Goal: Transaction & Acquisition: Obtain resource

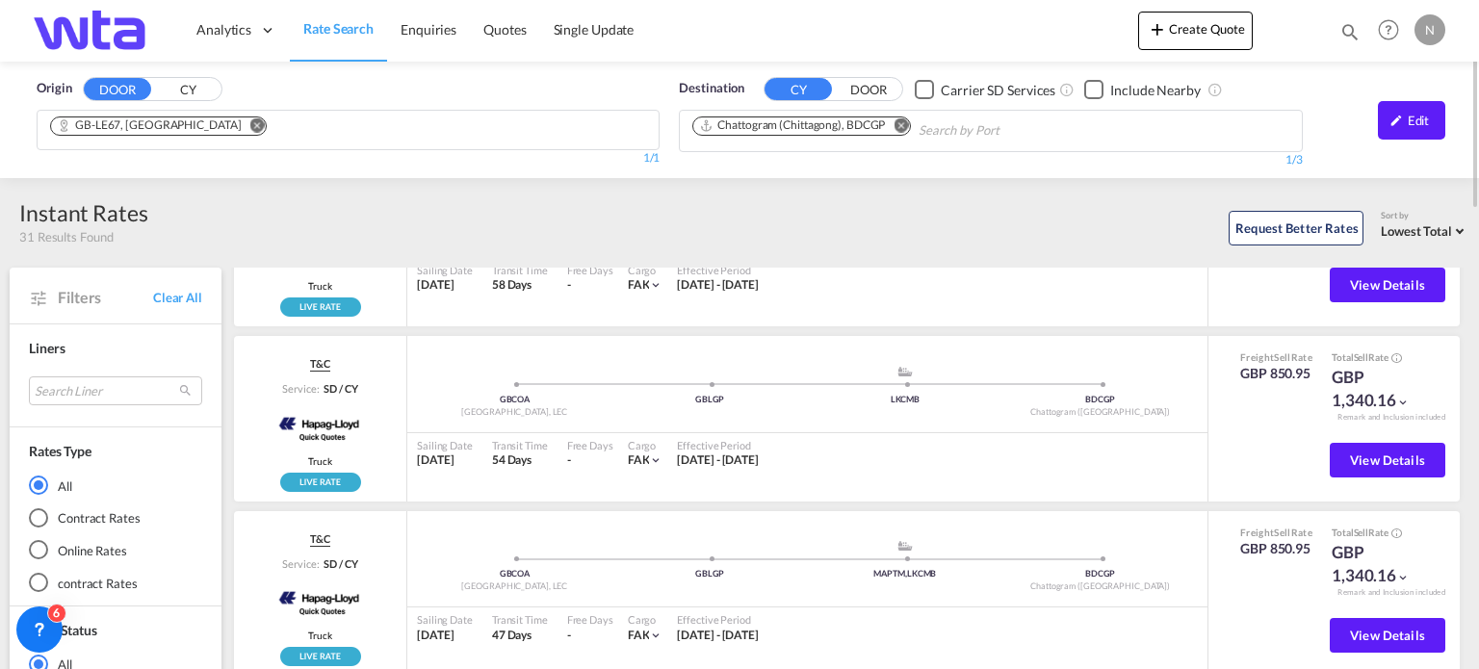
click at [350, 36] on span "Rate Search" at bounding box center [338, 28] width 70 height 16
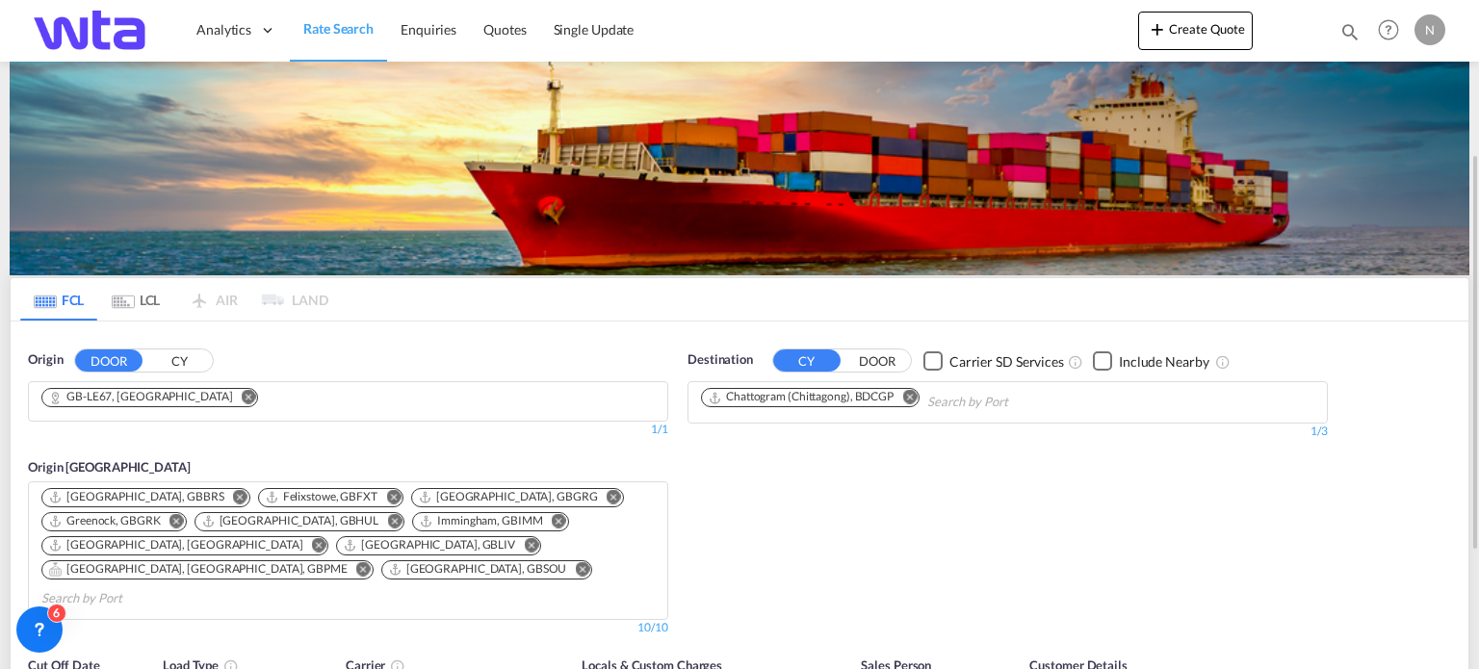
scroll to position [96, 0]
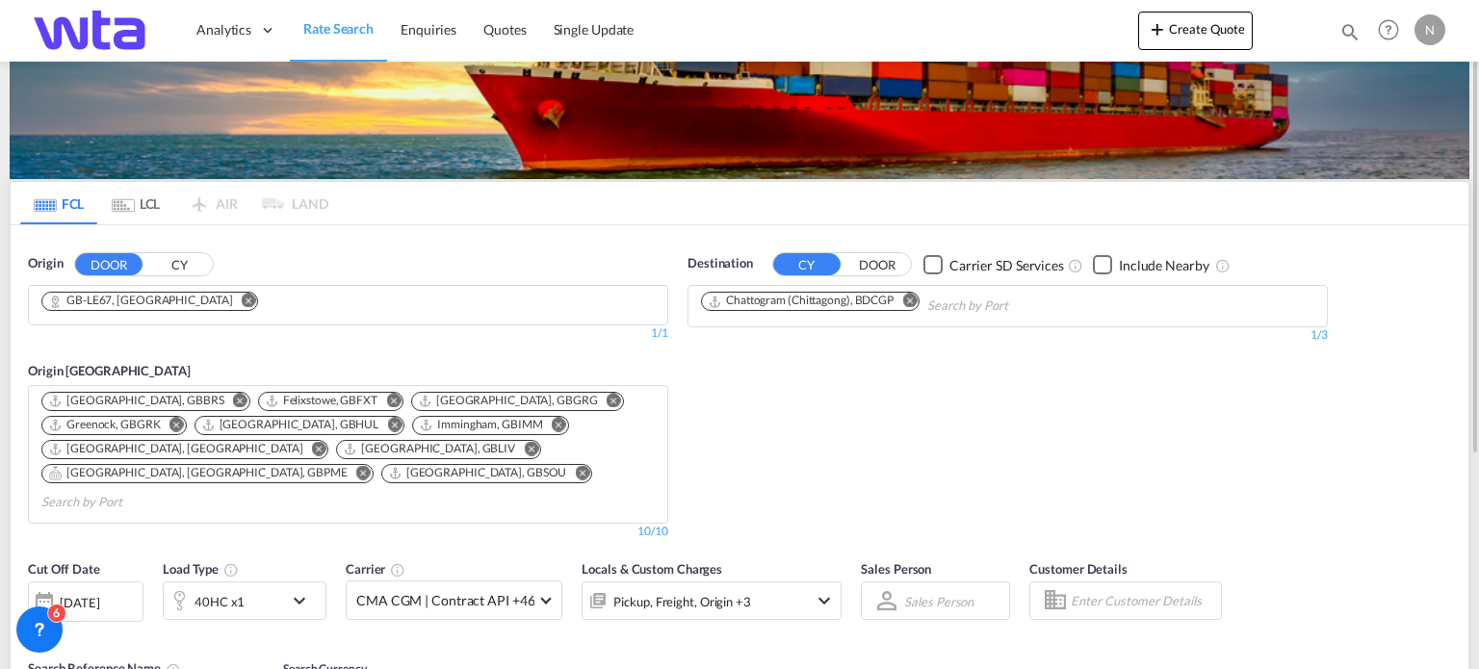
click at [256, 296] on md-icon "Remove" at bounding box center [249, 301] width 14 height 14
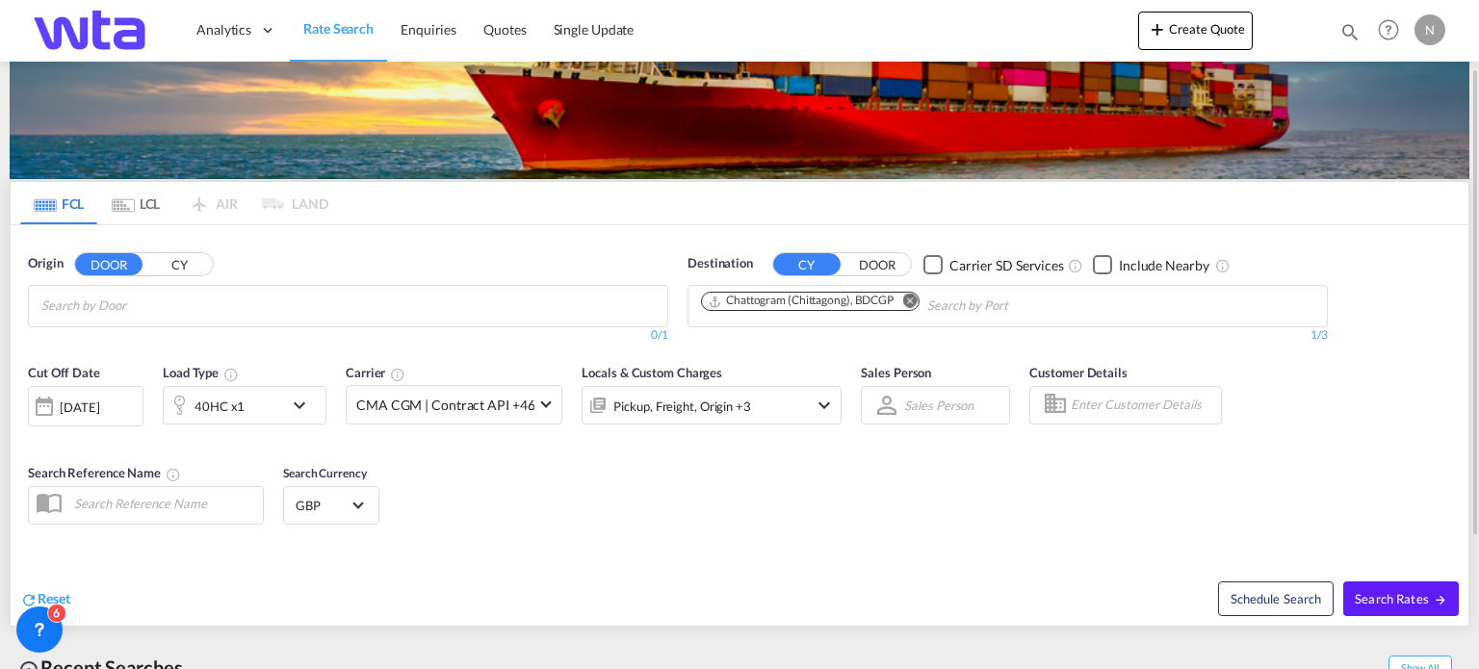
click at [201, 307] on input "Chips input." at bounding box center [132, 306] width 183 height 31
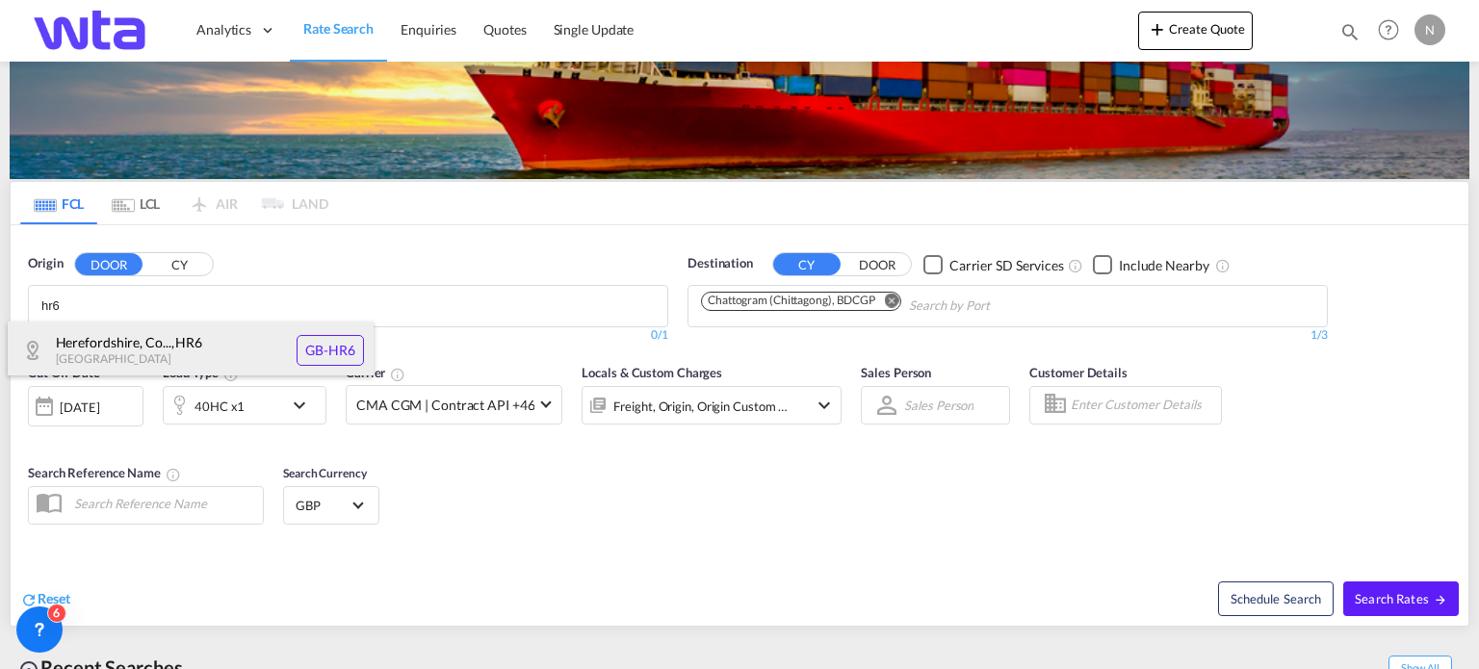
type input "hr6"
click at [231, 345] on div "Herefordshire, Co... , HR6 [GEOGRAPHIC_DATA] [GEOGRAPHIC_DATA]-HR6" at bounding box center [191, 351] width 366 height 58
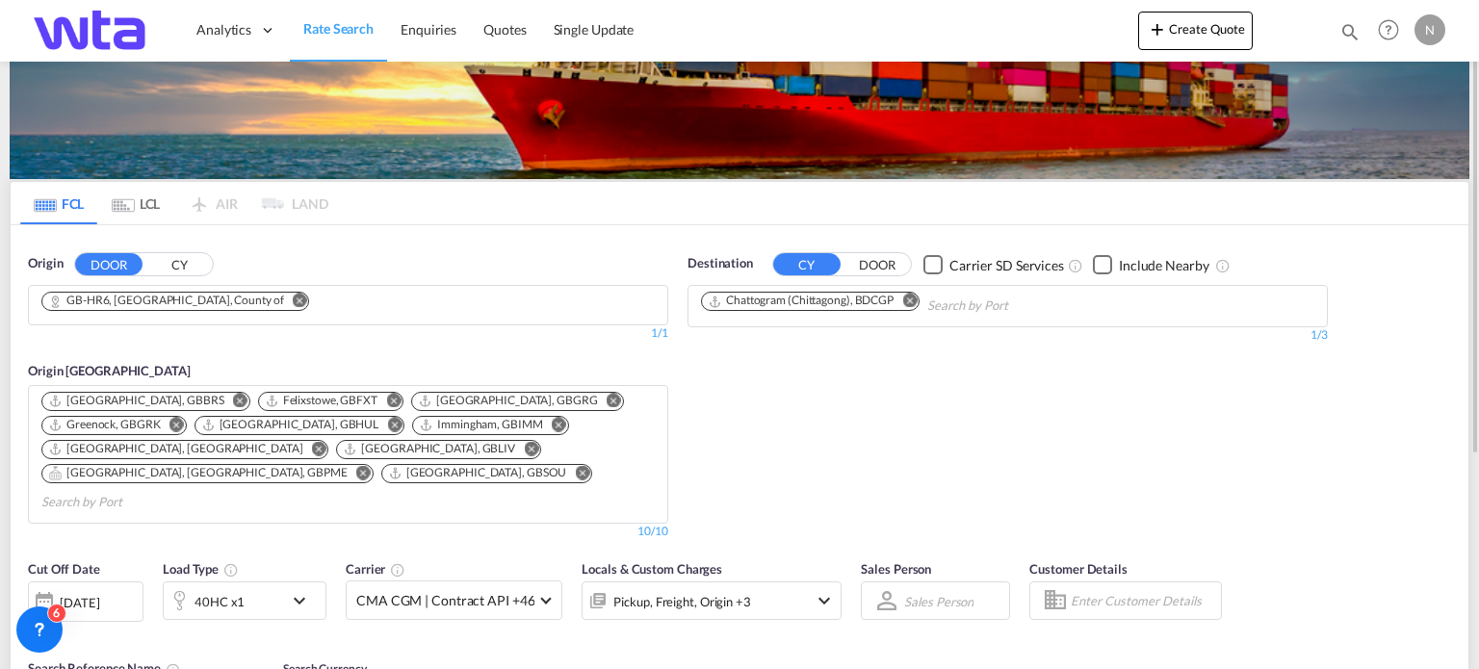
click at [911, 296] on md-icon "Remove" at bounding box center [909, 301] width 14 height 14
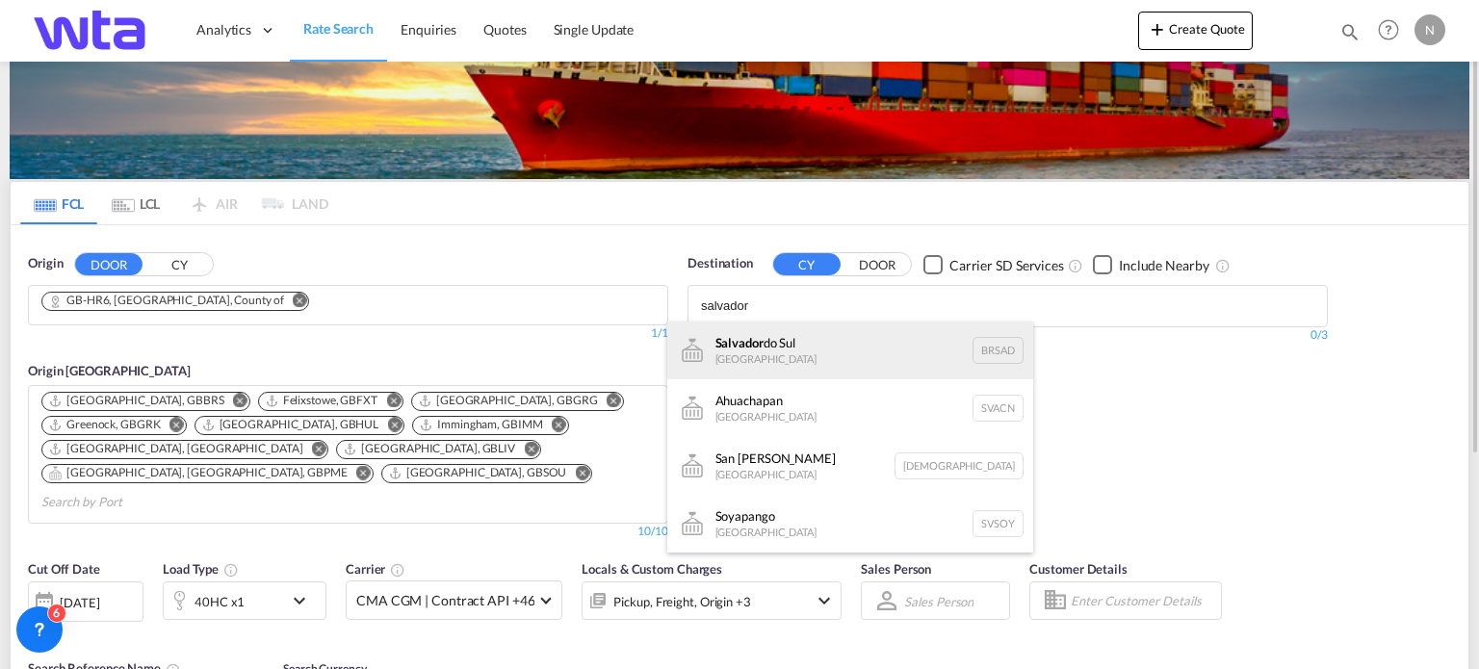
type input "salvador"
click at [782, 342] on div "Salvador do Sul [GEOGRAPHIC_DATA] BRSAD" at bounding box center [850, 351] width 366 height 58
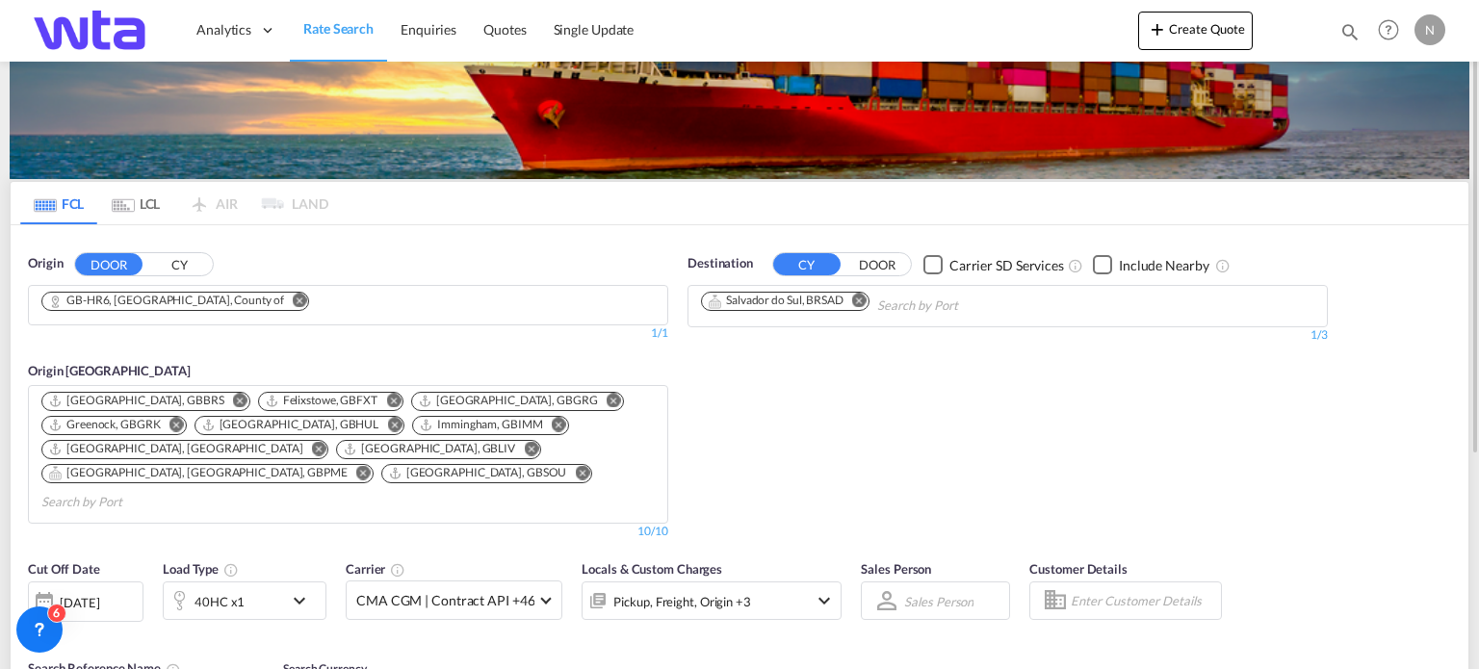
scroll to position [454, 0]
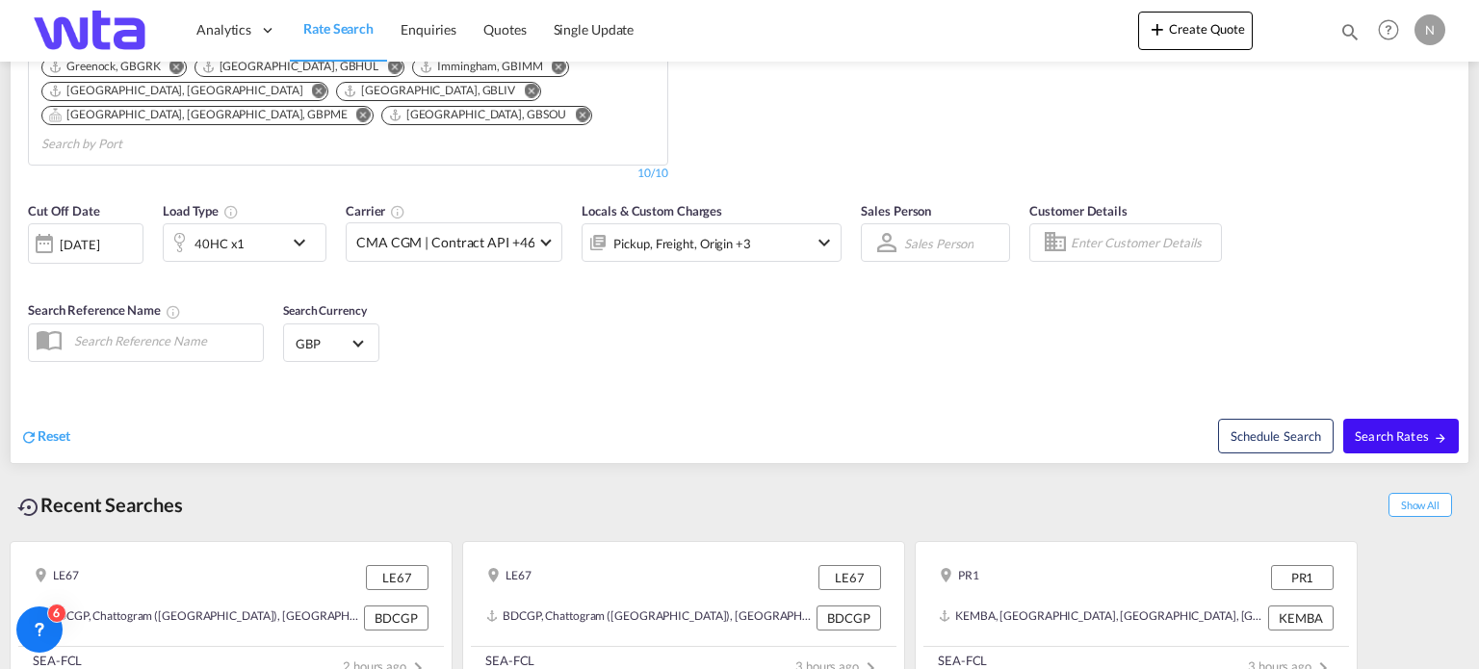
click at [1375, 428] on span "Search Rates" at bounding box center [1401, 435] width 92 height 15
type input "HR6 to BRSAD / [DATE]"
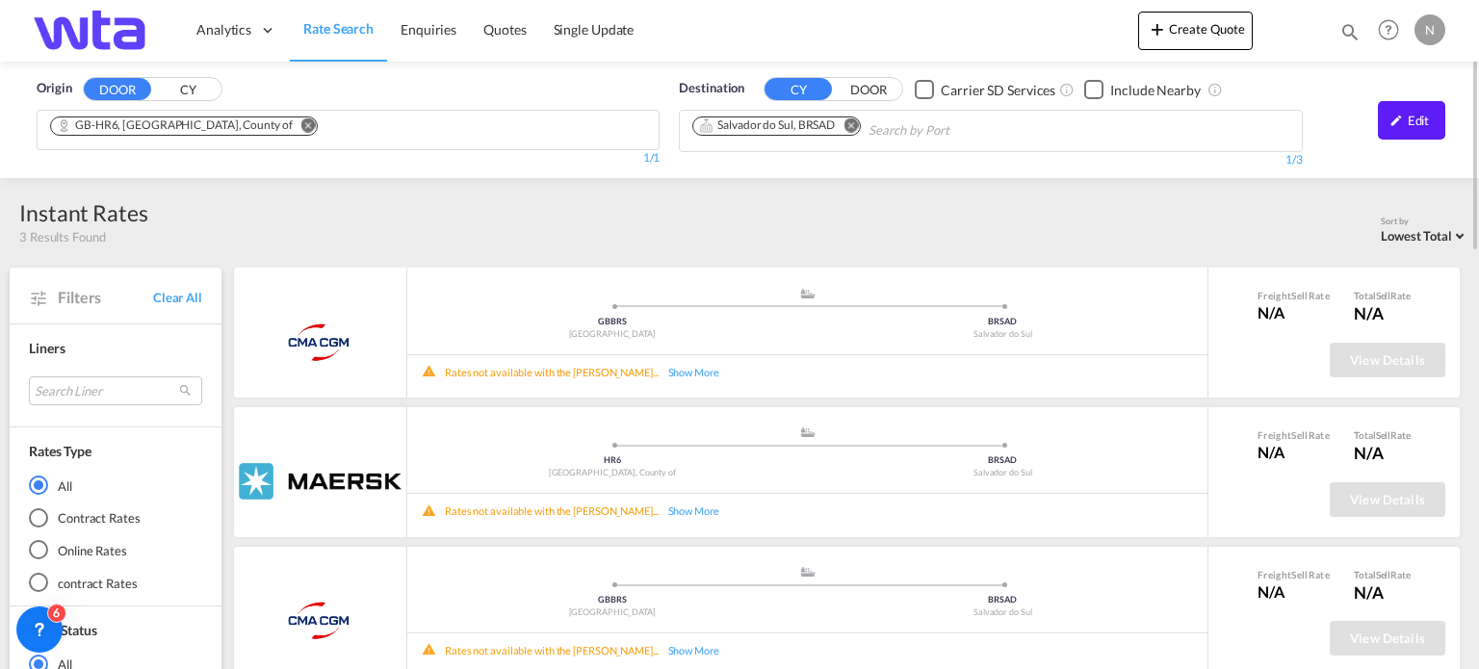
click at [852, 127] on md-icon "Remove" at bounding box center [850, 125] width 14 height 14
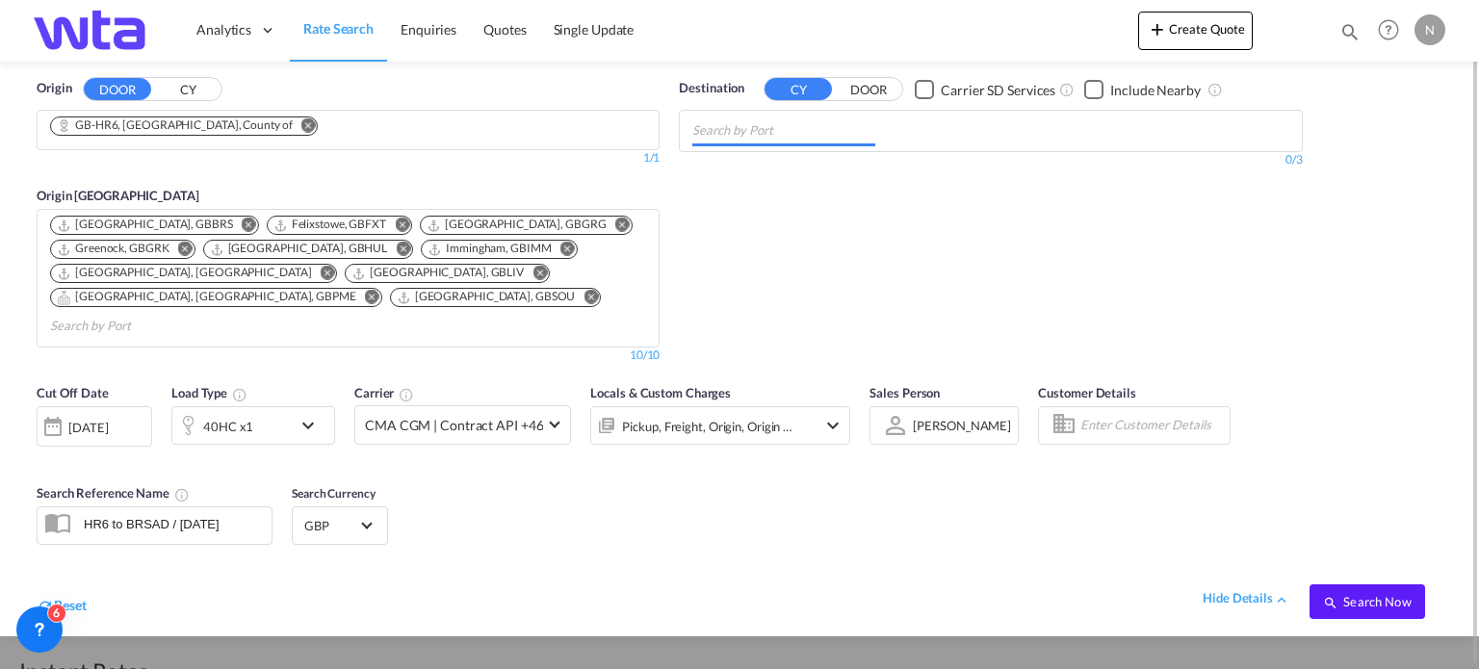
click at [783, 130] on body "Analytics Reports Dashboard Rate Search Enquiries Quotes" at bounding box center [739, 334] width 1479 height 669
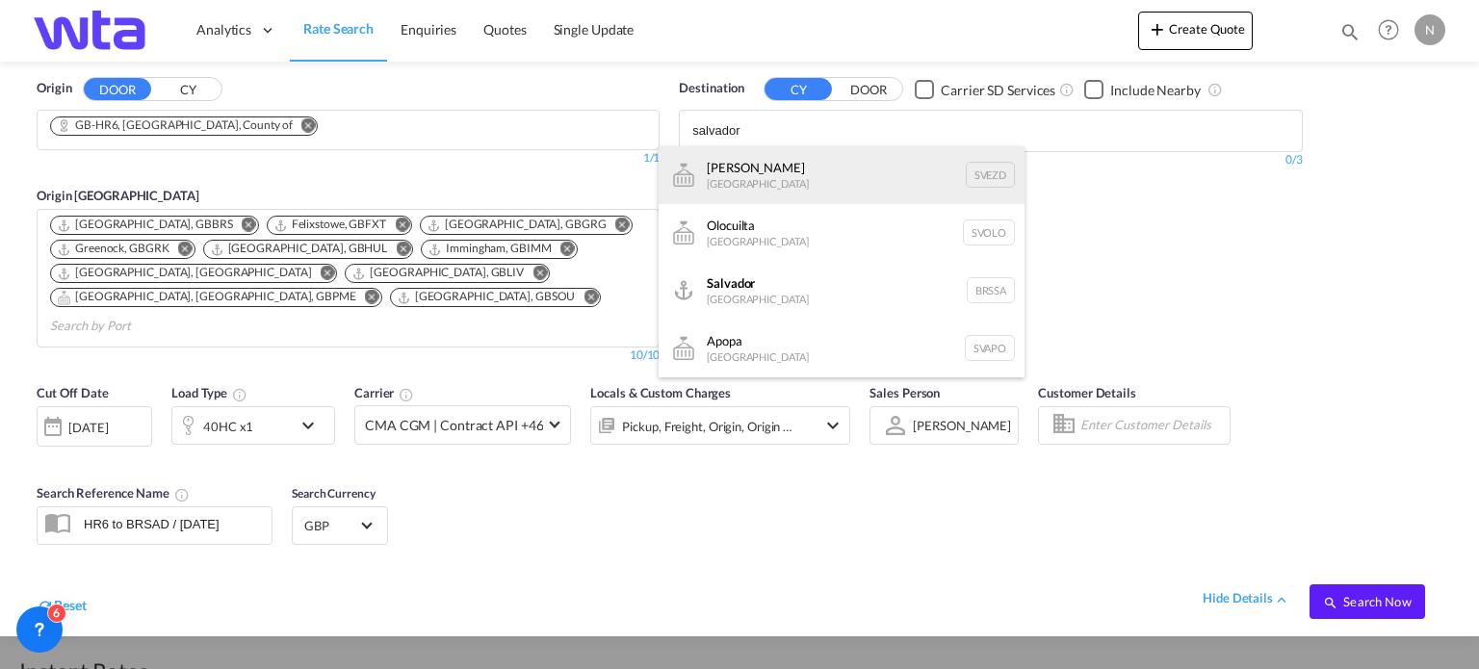
scroll to position [385, 0]
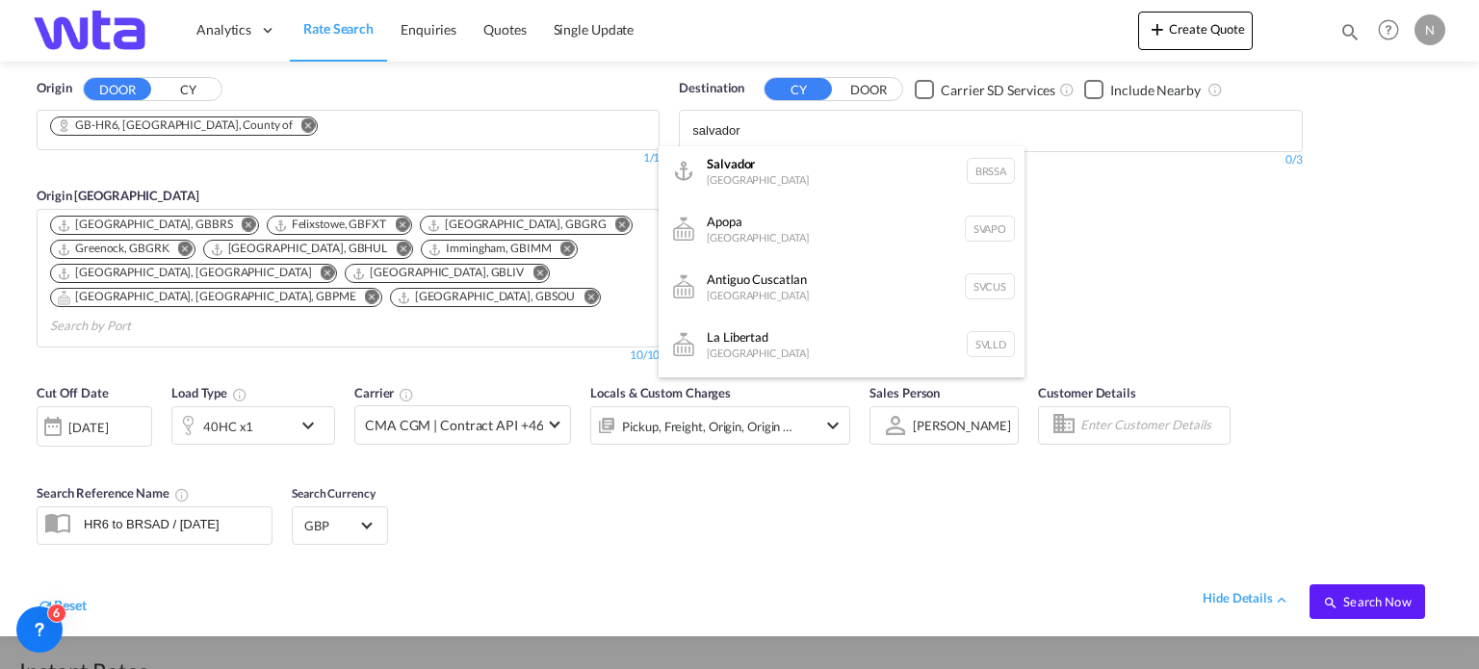
type input "salvador"
click at [804, 182] on div "[PERSON_NAME][GEOGRAPHIC_DATA] [GEOGRAPHIC_DATA]" at bounding box center [842, 172] width 366 height 58
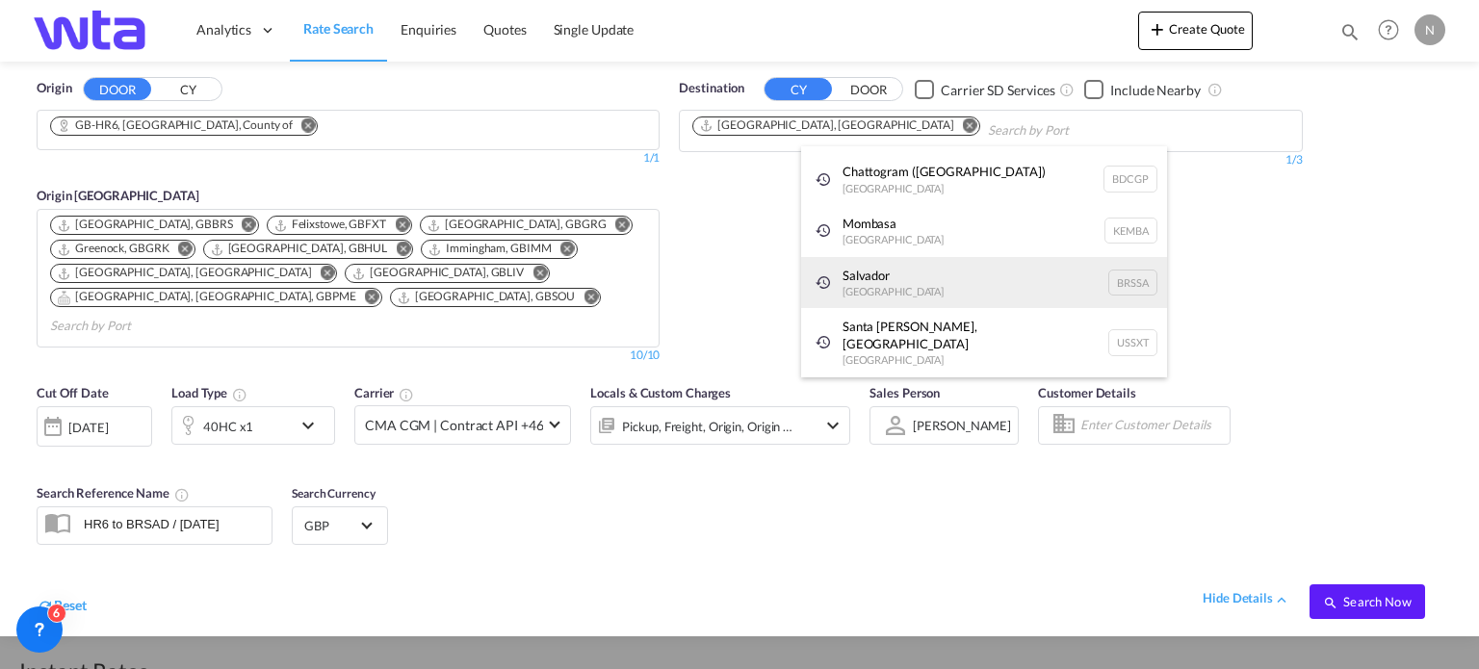
scroll to position [29, 0]
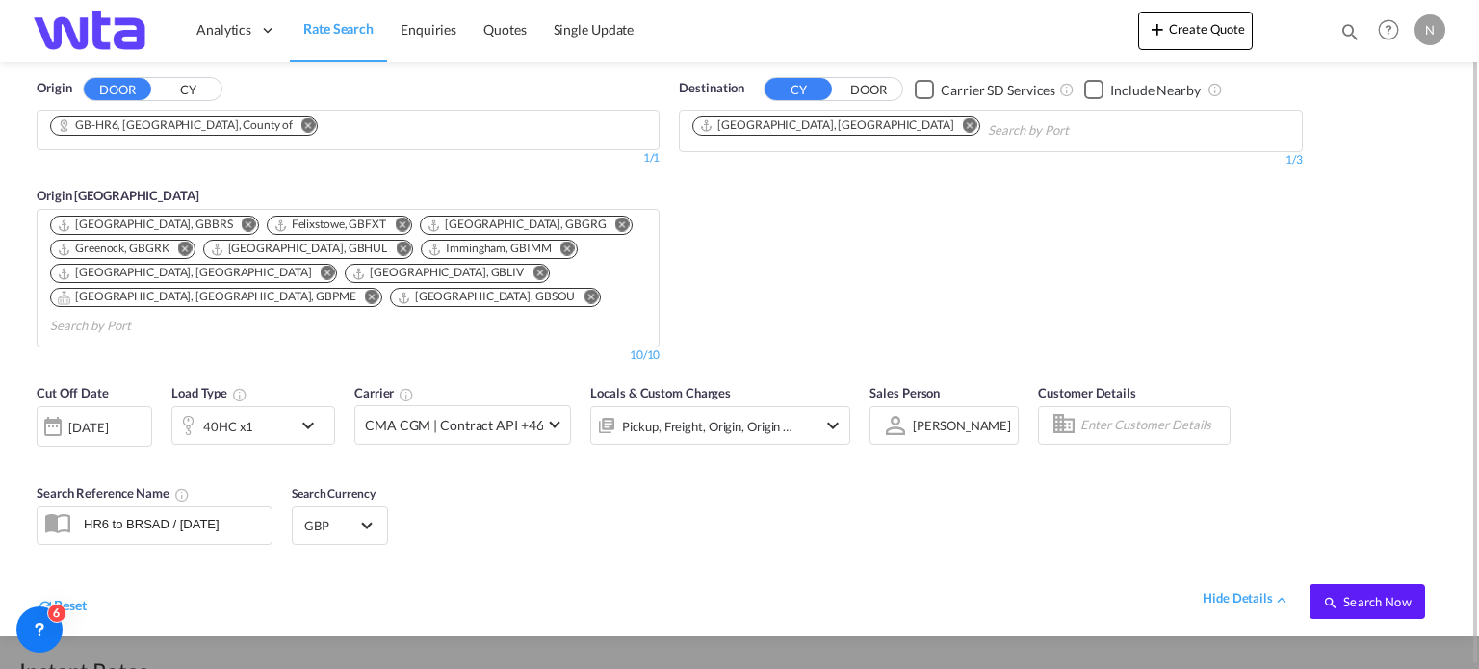
drag, startPoint x: 686, startPoint y: 269, endPoint x: 820, endPoint y: 336, distance: 150.7
click at [1387, 594] on span "Search Now" at bounding box center [1367, 601] width 88 height 15
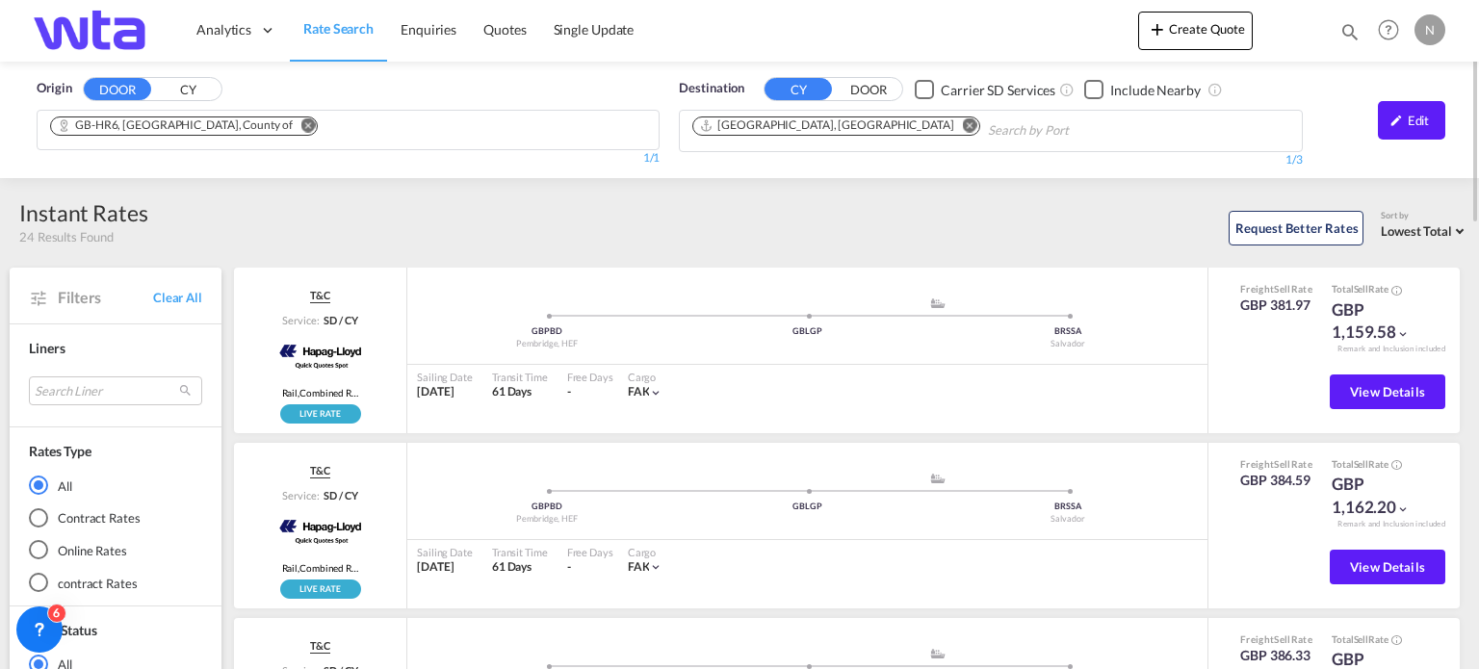
click at [963, 127] on md-icon "Remove" at bounding box center [970, 125] width 14 height 14
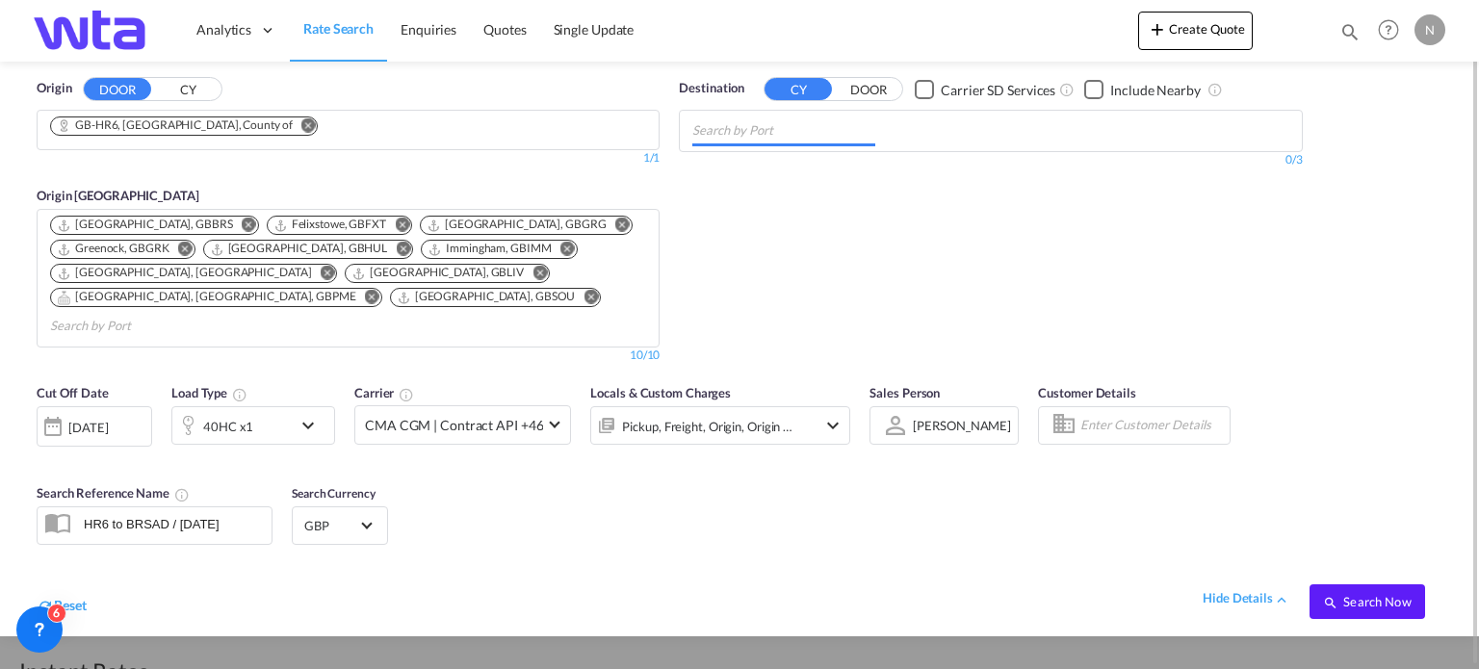
click at [776, 129] on input "Chips input." at bounding box center [783, 131] width 183 height 31
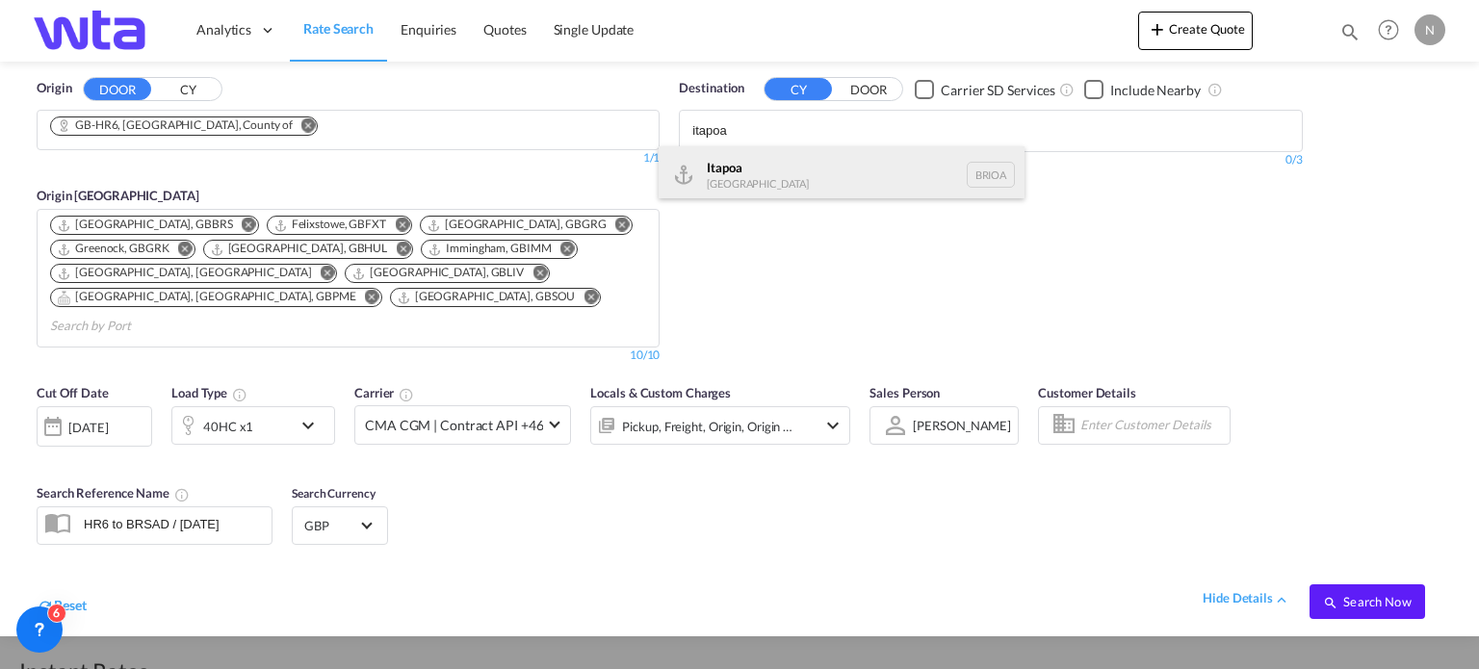
type input "itapoa"
click at [737, 167] on div "Itapoa [GEOGRAPHIC_DATA] BRIOA" at bounding box center [842, 175] width 366 height 58
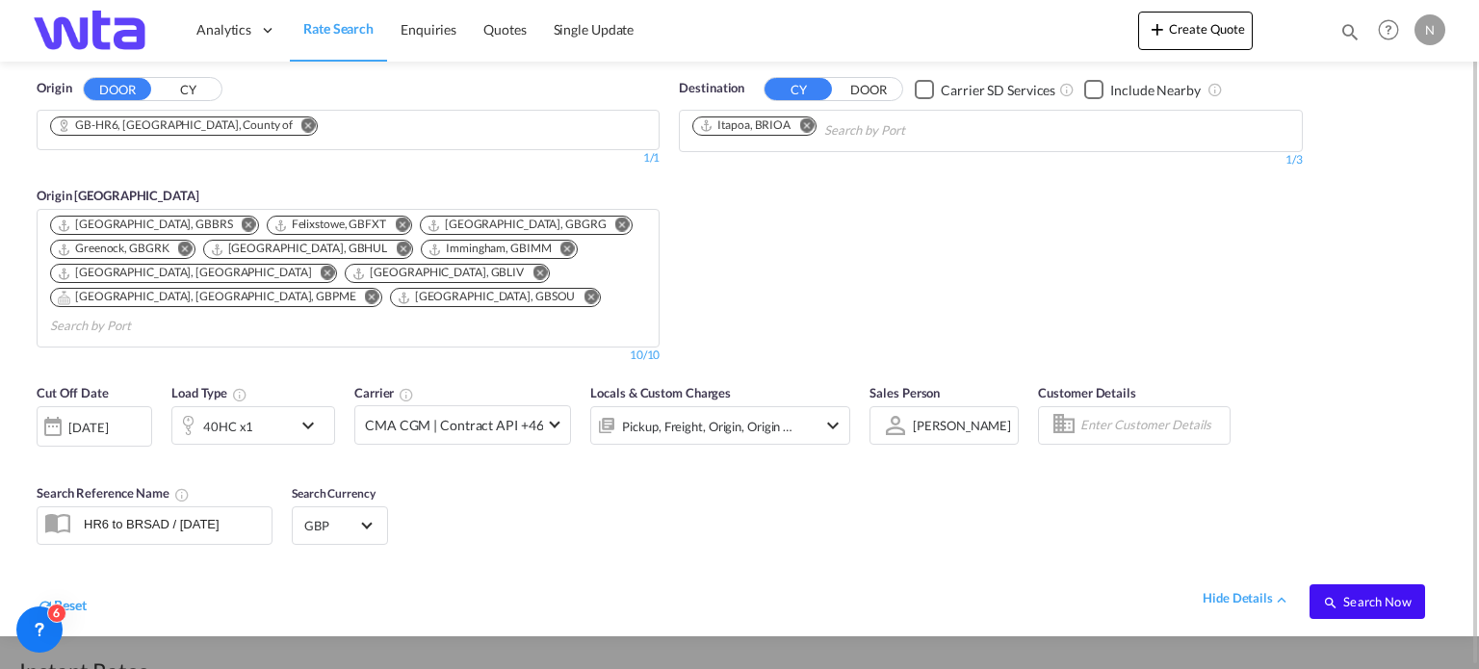
click at [1368, 594] on span "Search Now" at bounding box center [1367, 601] width 88 height 15
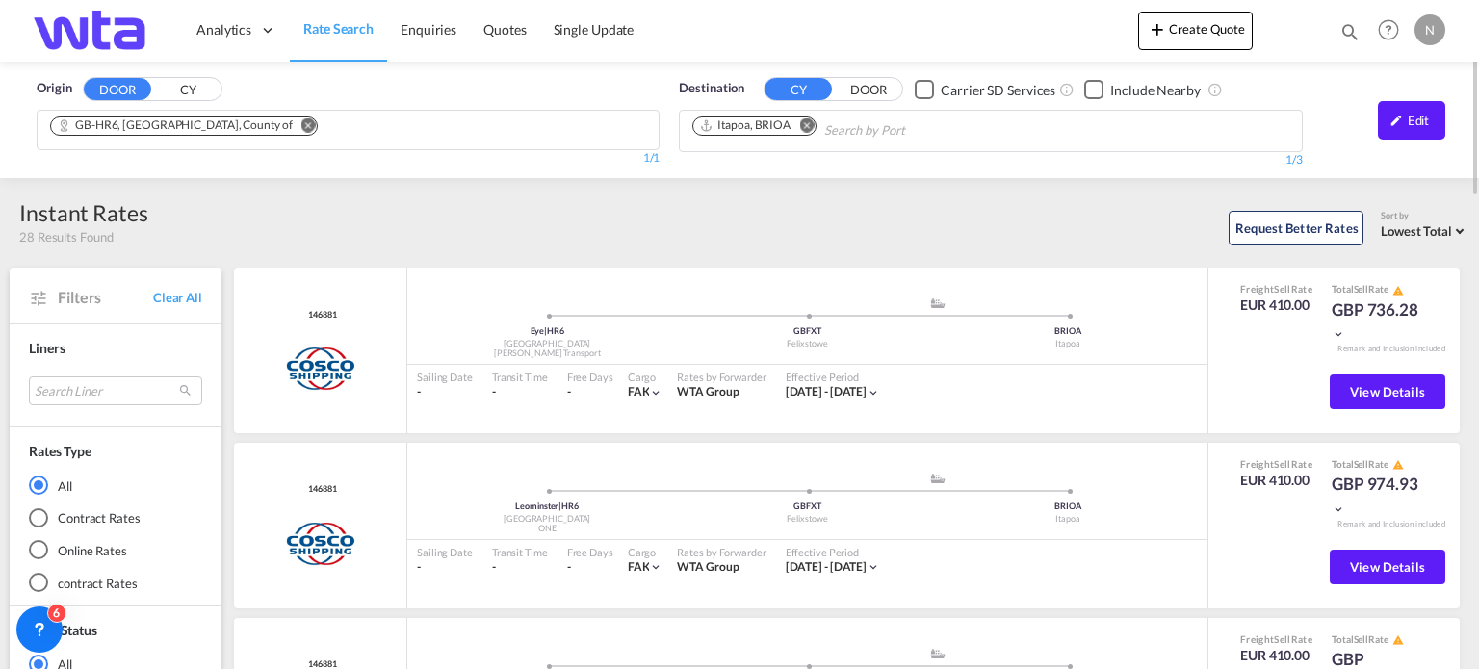
click at [336, 32] on span "Rate Search" at bounding box center [338, 28] width 70 height 16
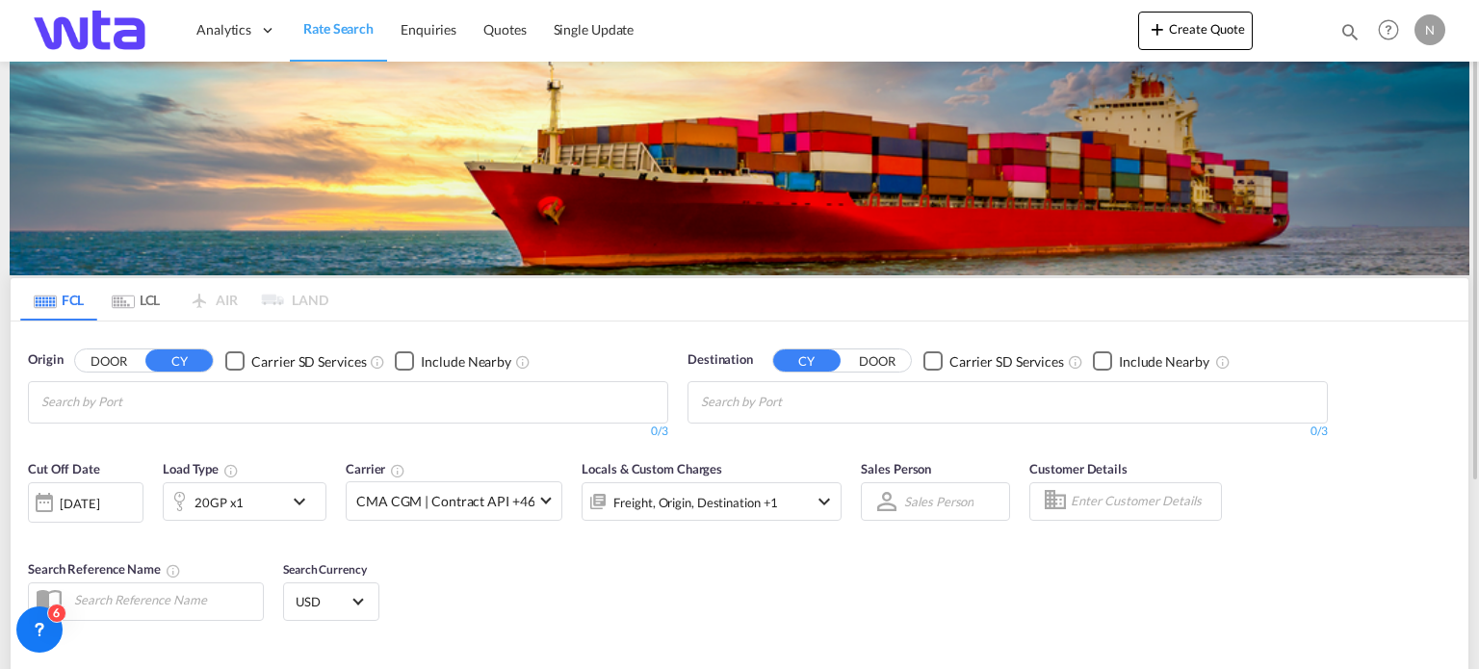
scroll to position [96, 0]
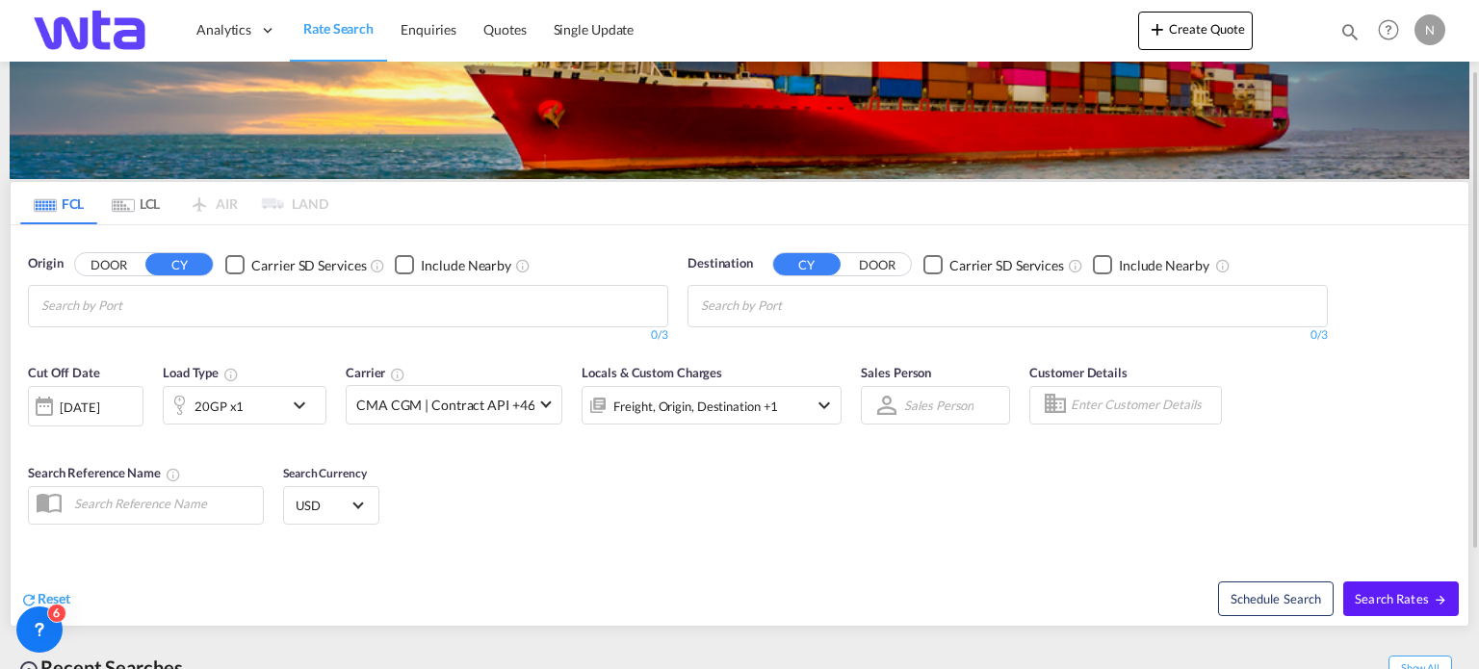
click at [95, 317] on input "Chips input." at bounding box center [132, 306] width 183 height 31
type input "l"
type input "ch5"
click at [104, 262] on button "DOOR" at bounding box center [108, 265] width 67 height 22
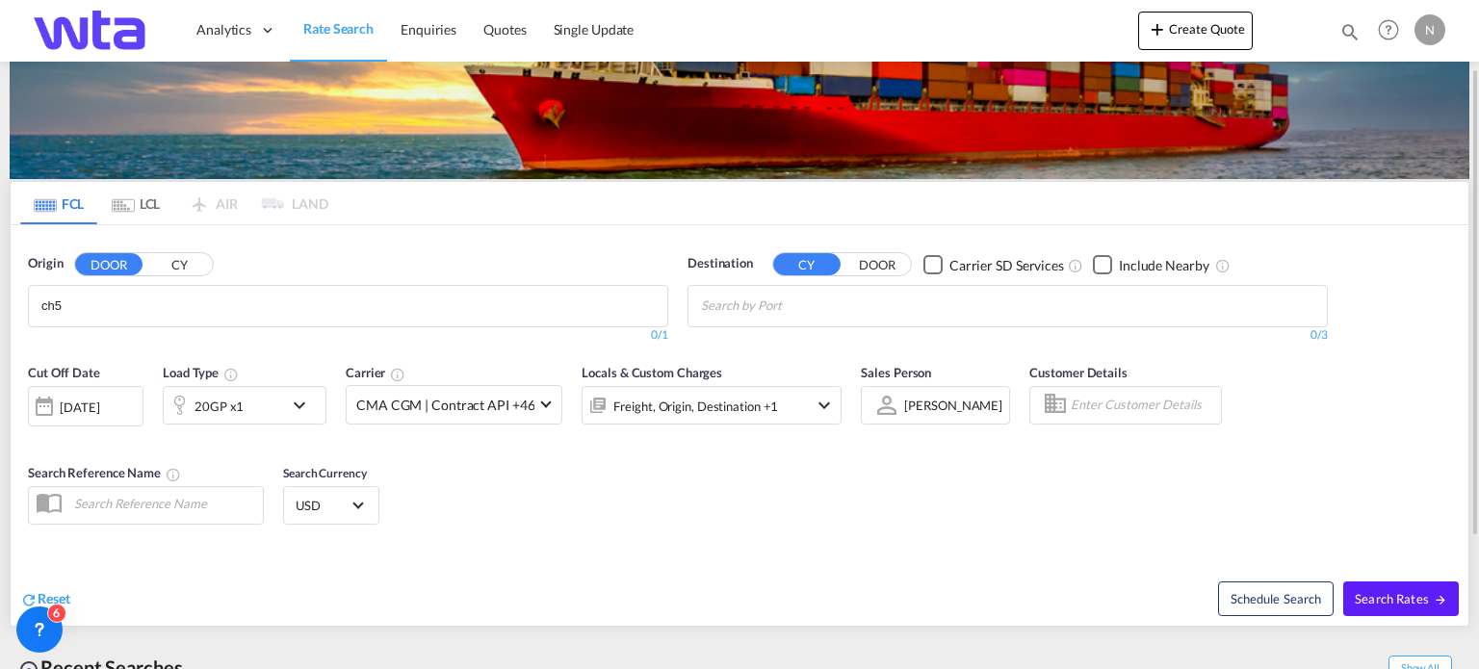
click at [85, 299] on input "ch5" at bounding box center [132, 306] width 183 height 31
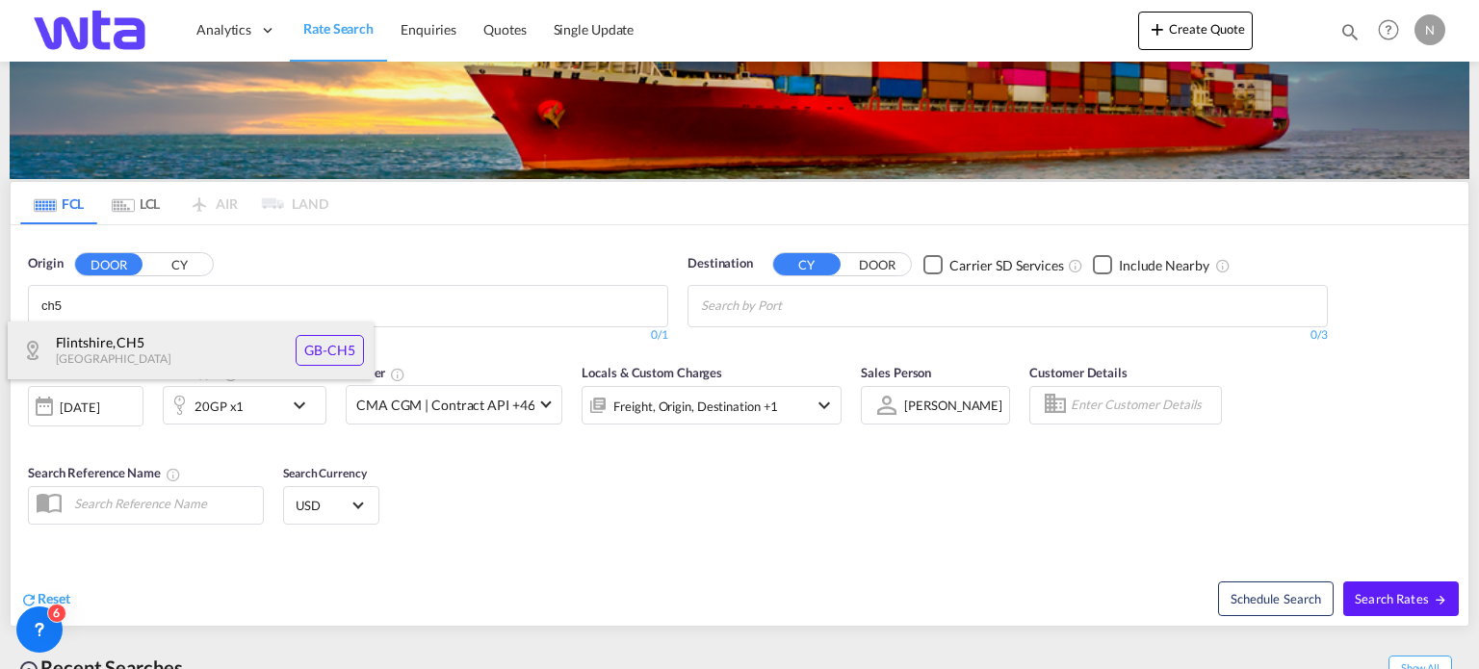
click at [103, 335] on div "[GEOGRAPHIC_DATA] , [GEOGRAPHIC_DATA] [GEOGRAPHIC_DATA]-CH5" at bounding box center [191, 351] width 366 height 58
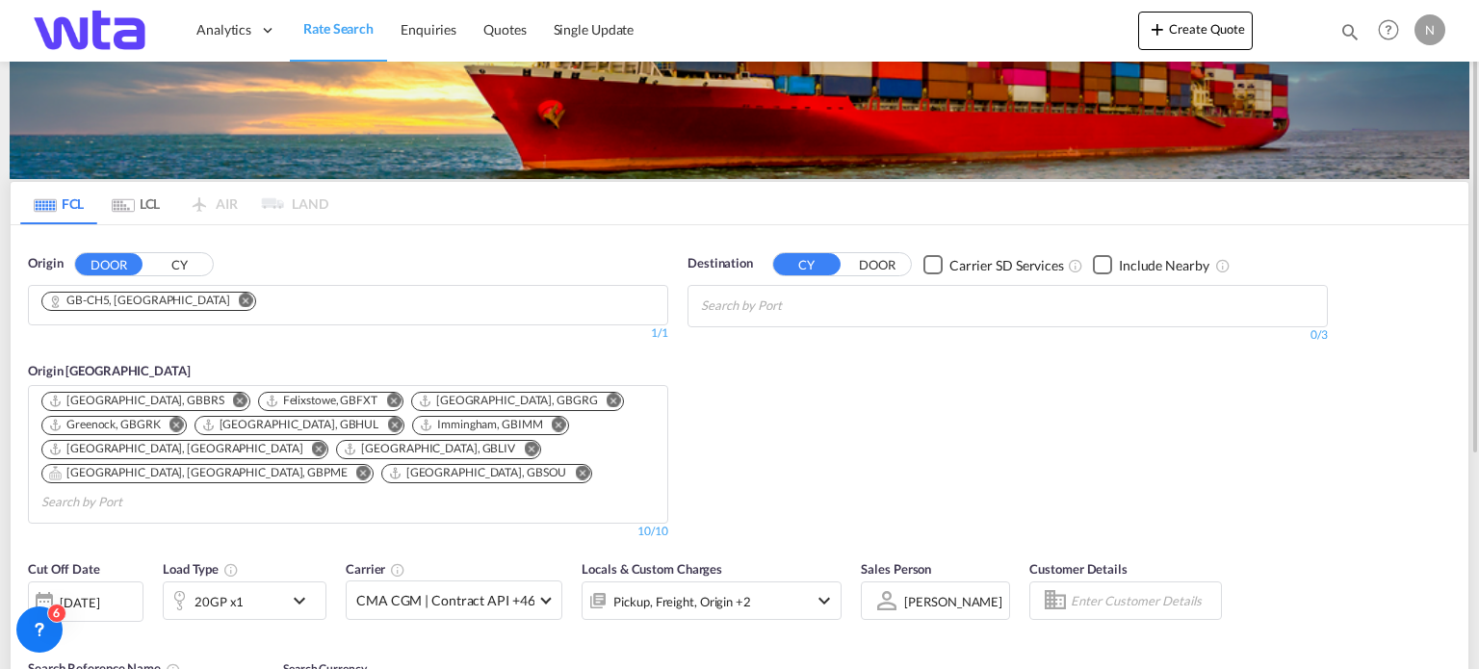
click at [732, 307] on input "Chips input." at bounding box center [792, 306] width 183 height 31
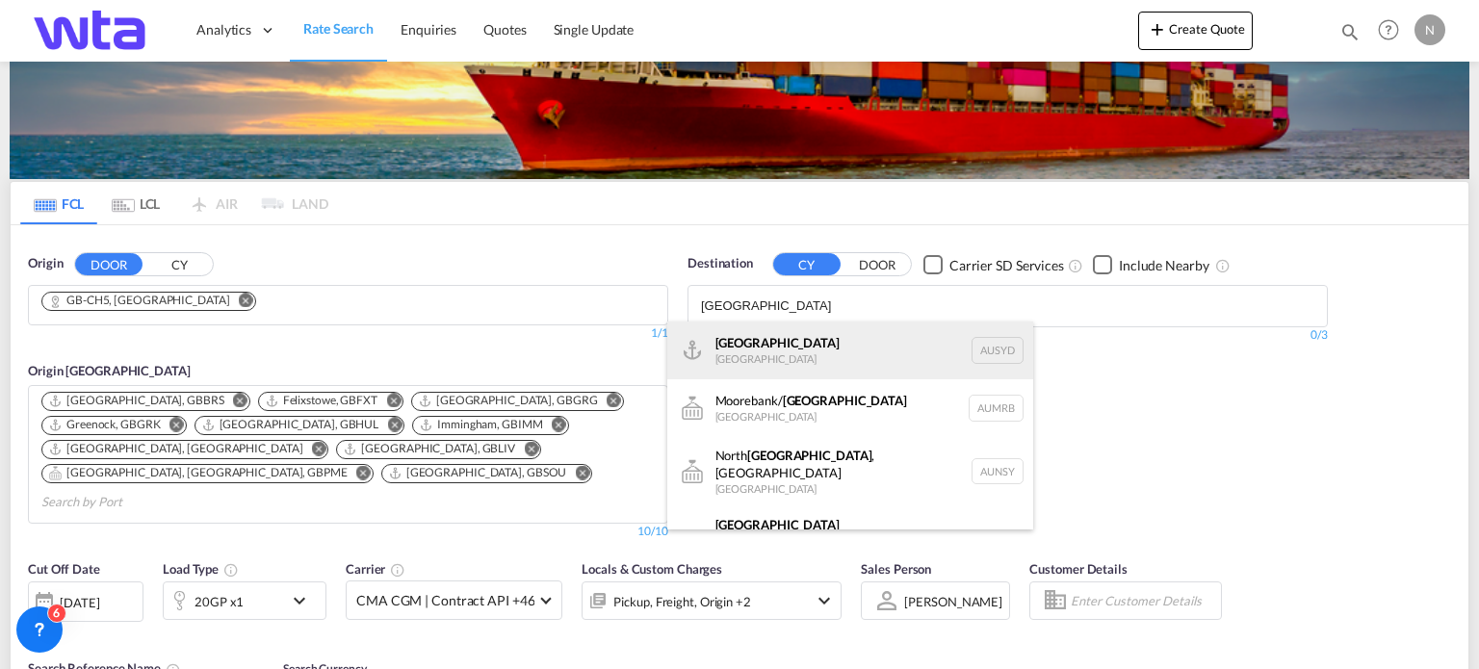
type input "[GEOGRAPHIC_DATA]"
click at [804, 351] on div "[GEOGRAPHIC_DATA] [GEOGRAPHIC_DATA] AUSYD" at bounding box center [850, 351] width 366 height 58
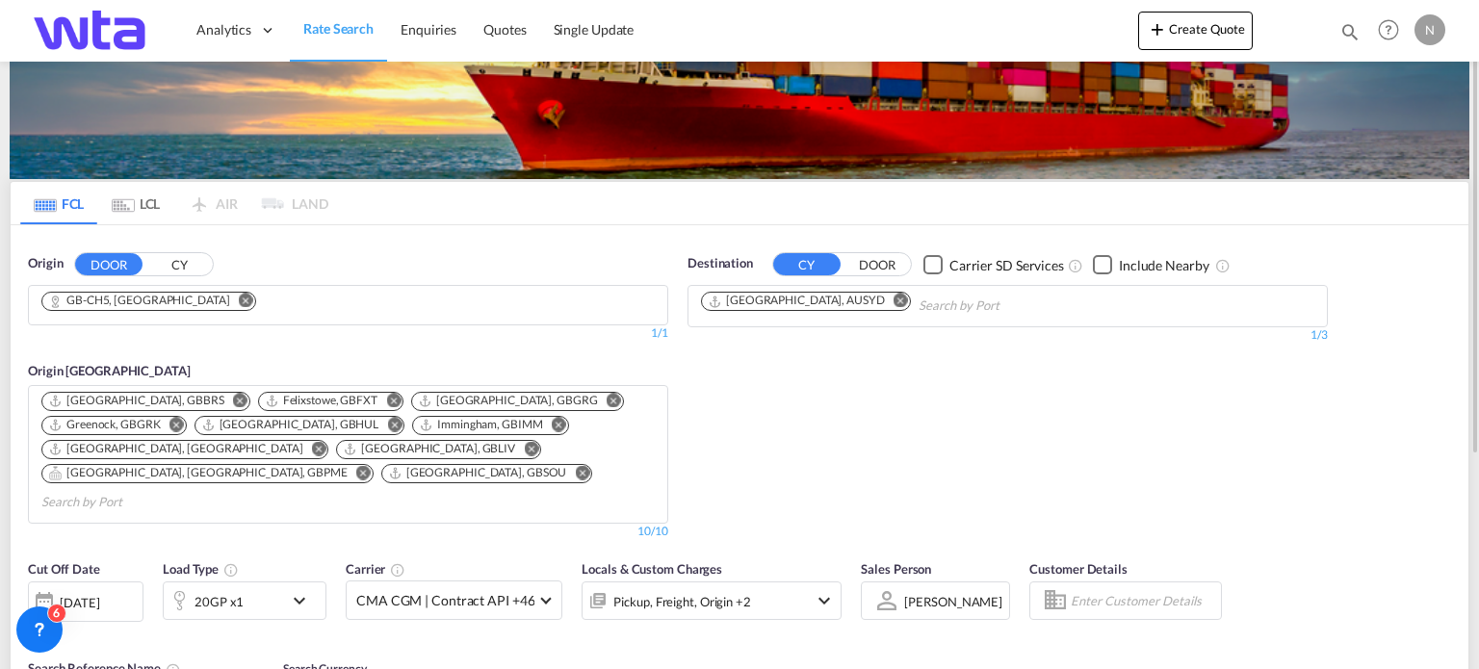
click at [304, 589] on md-icon "icon-chevron-down" at bounding box center [304, 600] width 33 height 23
click at [639, 615] on div "Load Type Quantity Cargo Weight 20GP 20GP 40GP 40HC 45HC 20RE 40RE 40HR 20OT 40…" at bounding box center [739, 334] width 1479 height 669
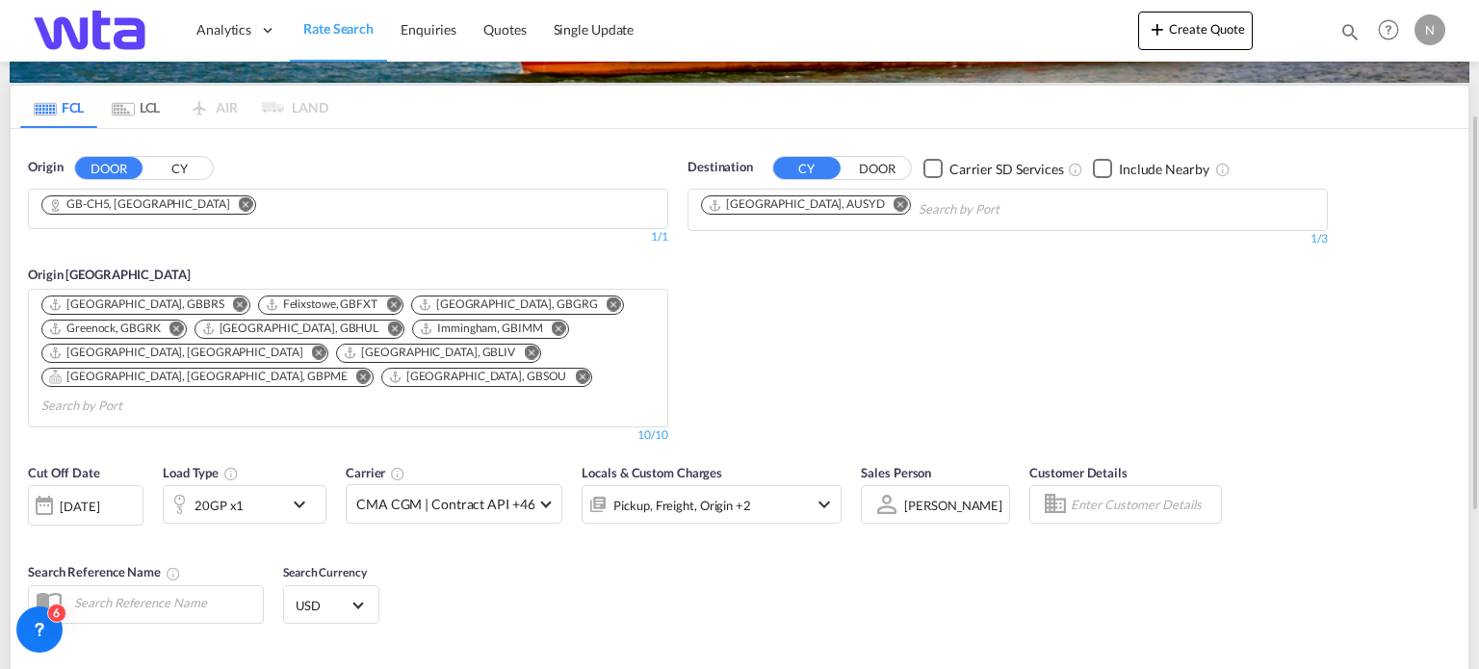
click at [301, 493] on md-icon "icon-chevron-down" at bounding box center [304, 504] width 33 height 23
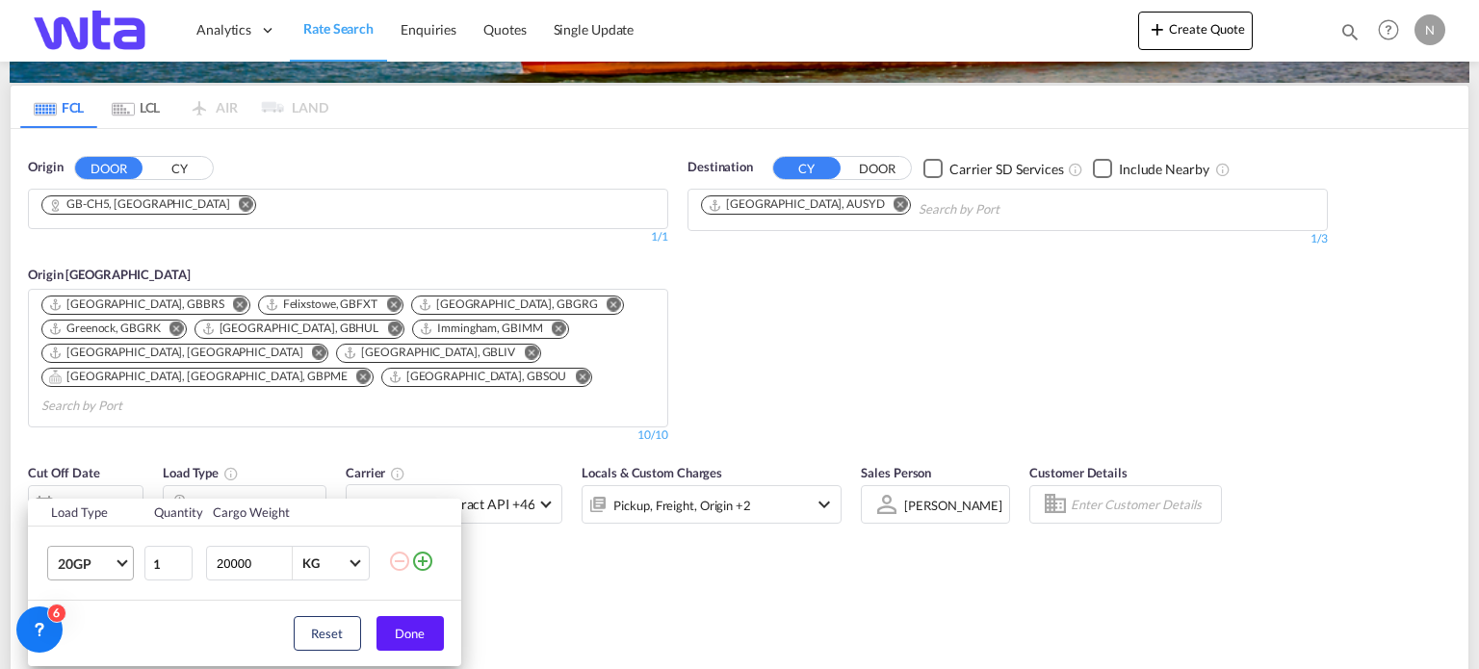
click at [123, 563] on span "Choose: \a20GP" at bounding box center [122, 562] width 11 height 11
click at [103, 534] on md-option "40HC" at bounding box center [106, 529] width 131 height 46
click at [419, 635] on button "Done" at bounding box center [409, 633] width 67 height 35
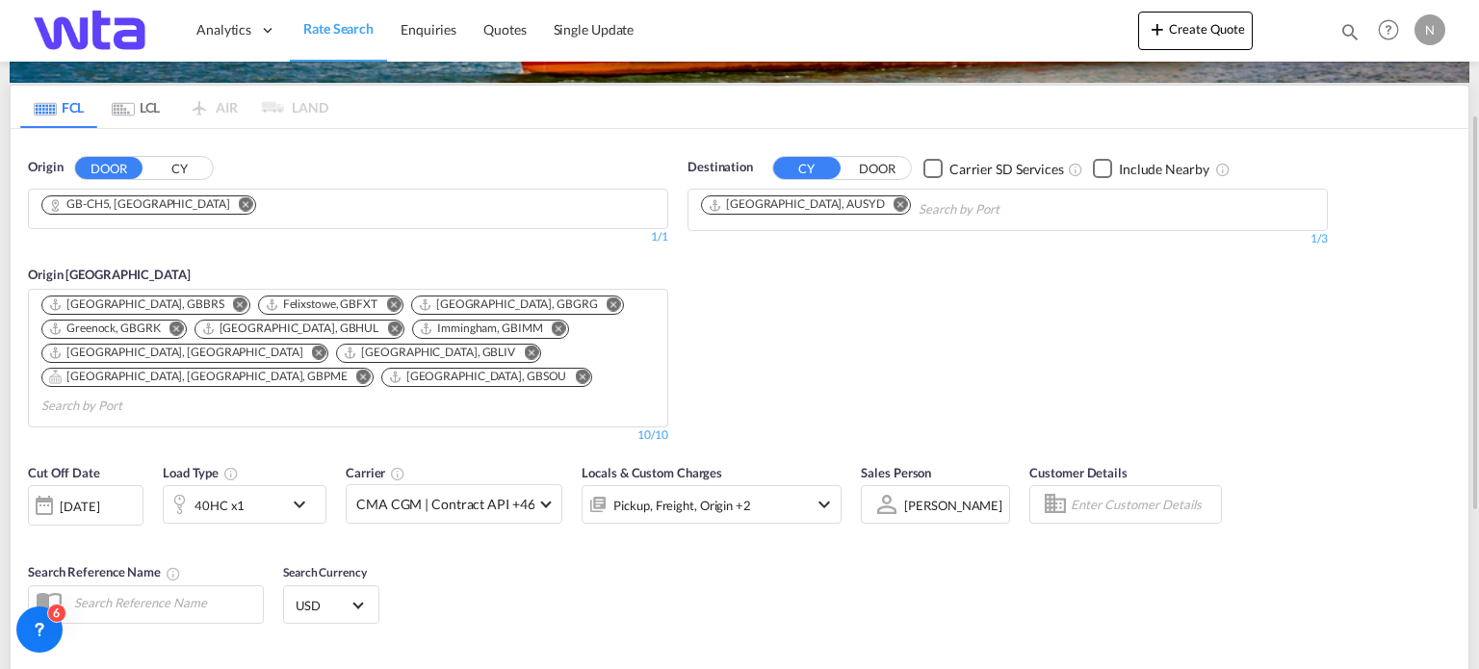
scroll to position [454, 0]
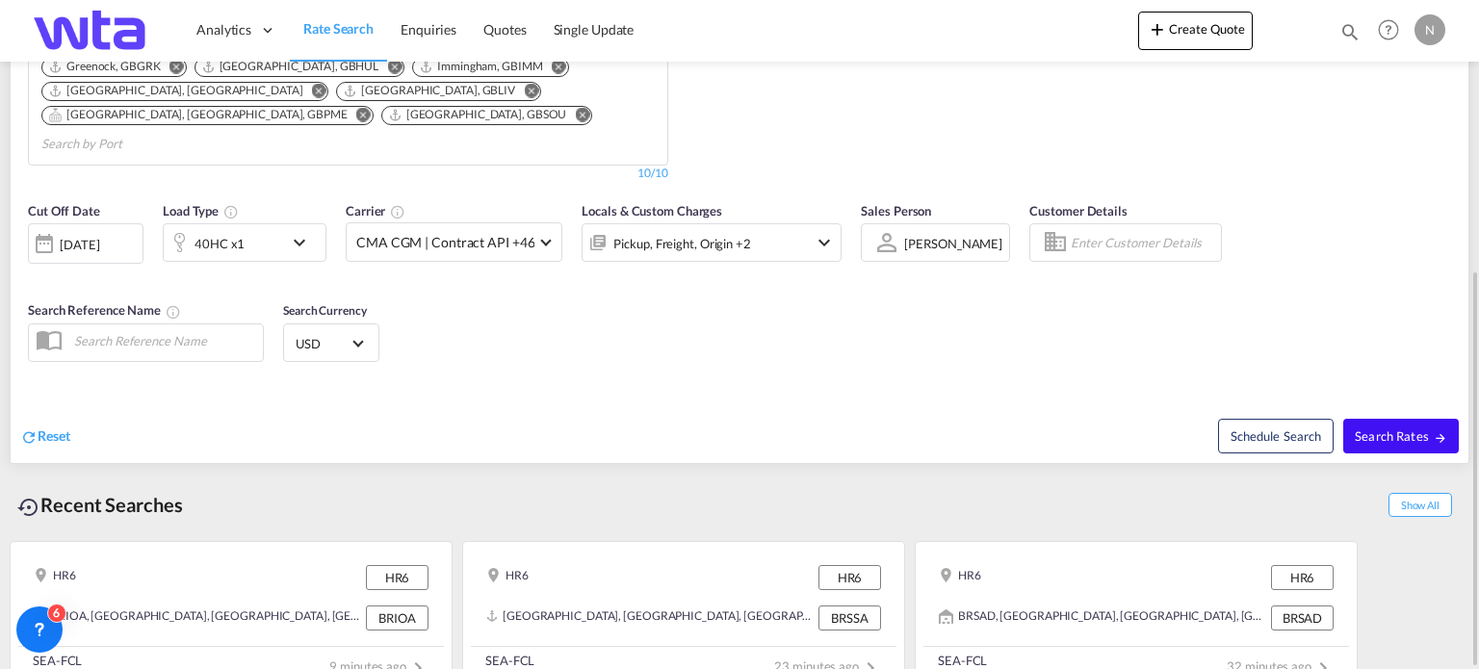
click at [1390, 428] on span "Search Rates" at bounding box center [1401, 435] width 92 height 15
type input "CH5 to AUSYD / [DATE]"
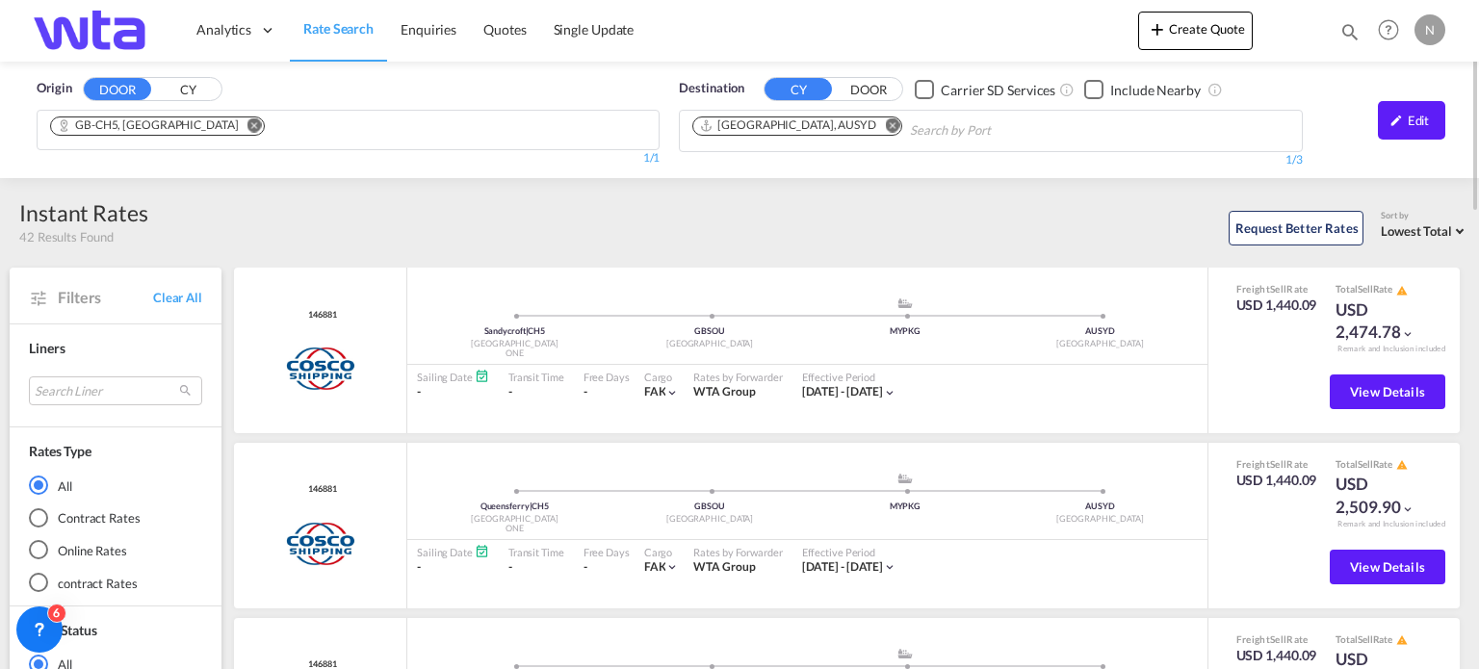
drag, startPoint x: 1403, startPoint y: 117, endPoint x: 664, endPoint y: 240, distance: 748.6
click at [1404, 117] on div "Edit" at bounding box center [1411, 120] width 67 height 39
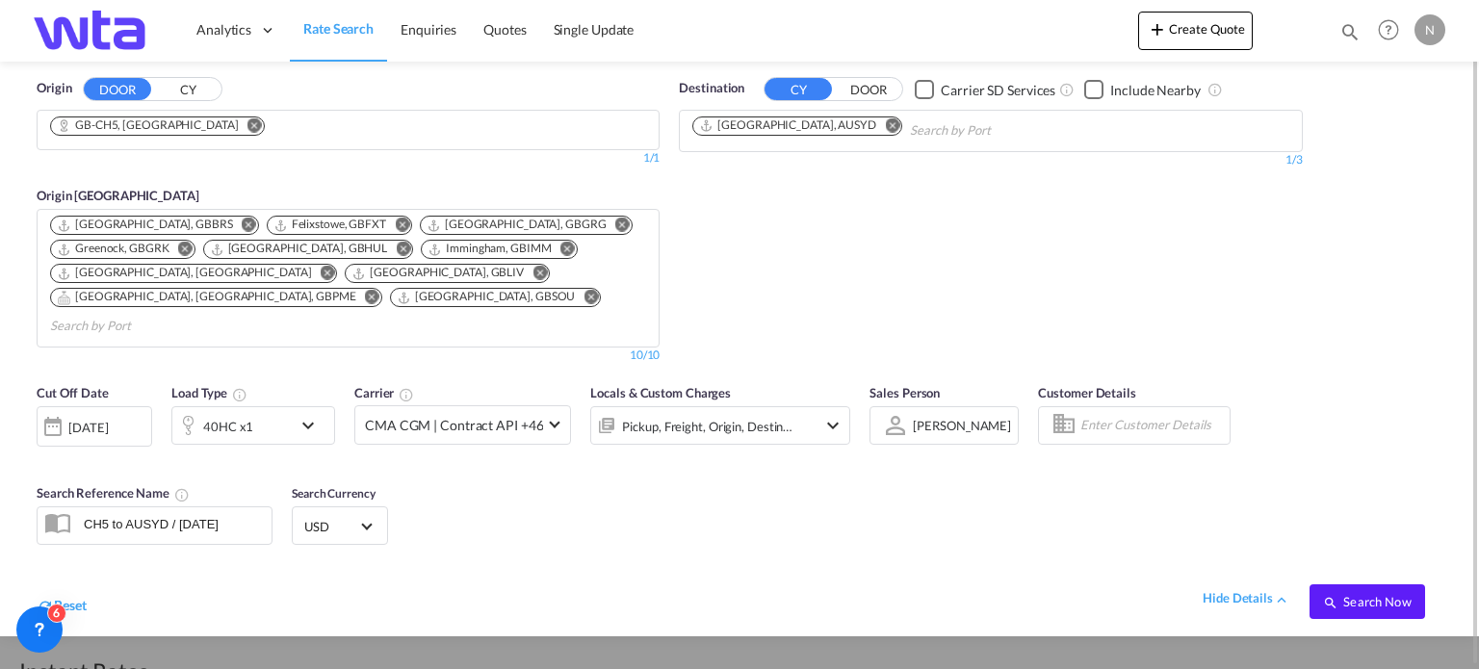
click at [367, 519] on span "Select Currency: $ USDUnited States Dollar" at bounding box center [366, 524] width 11 height 11
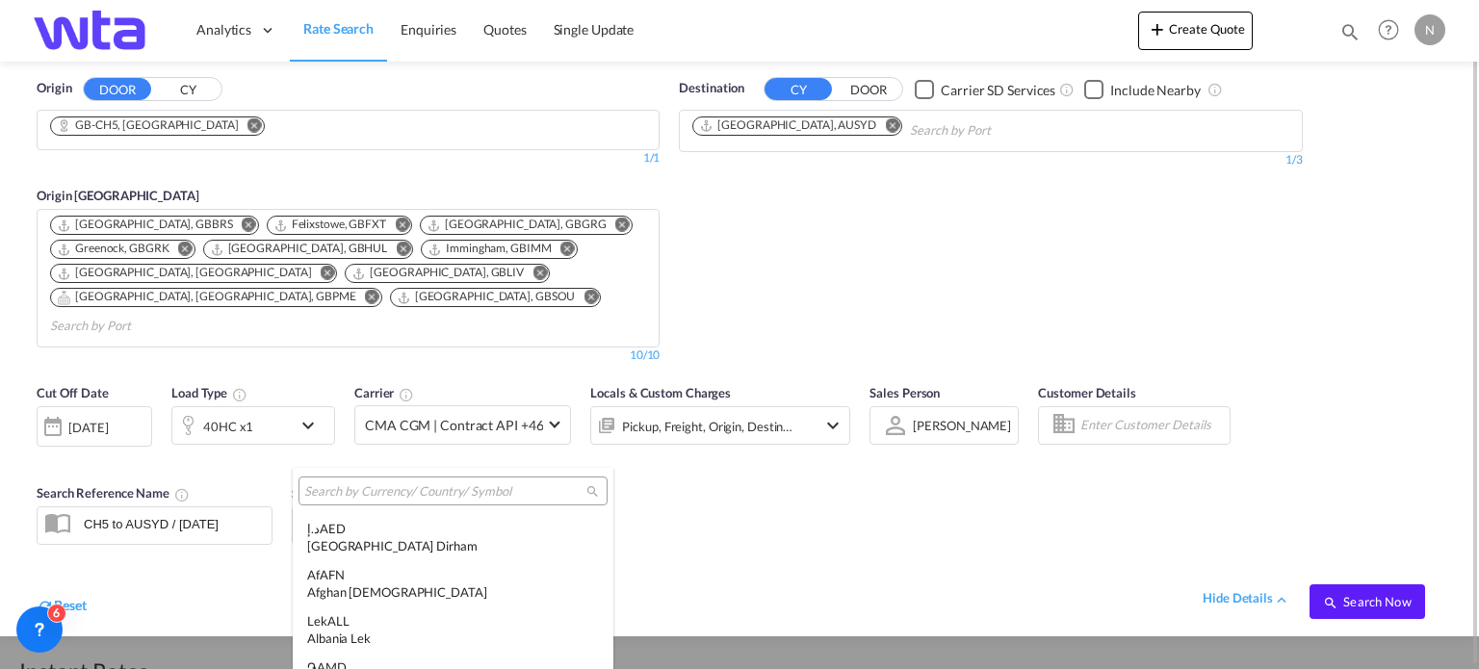
scroll to position [6648, 0]
click at [367, 496] on input "search" at bounding box center [445, 491] width 282 height 17
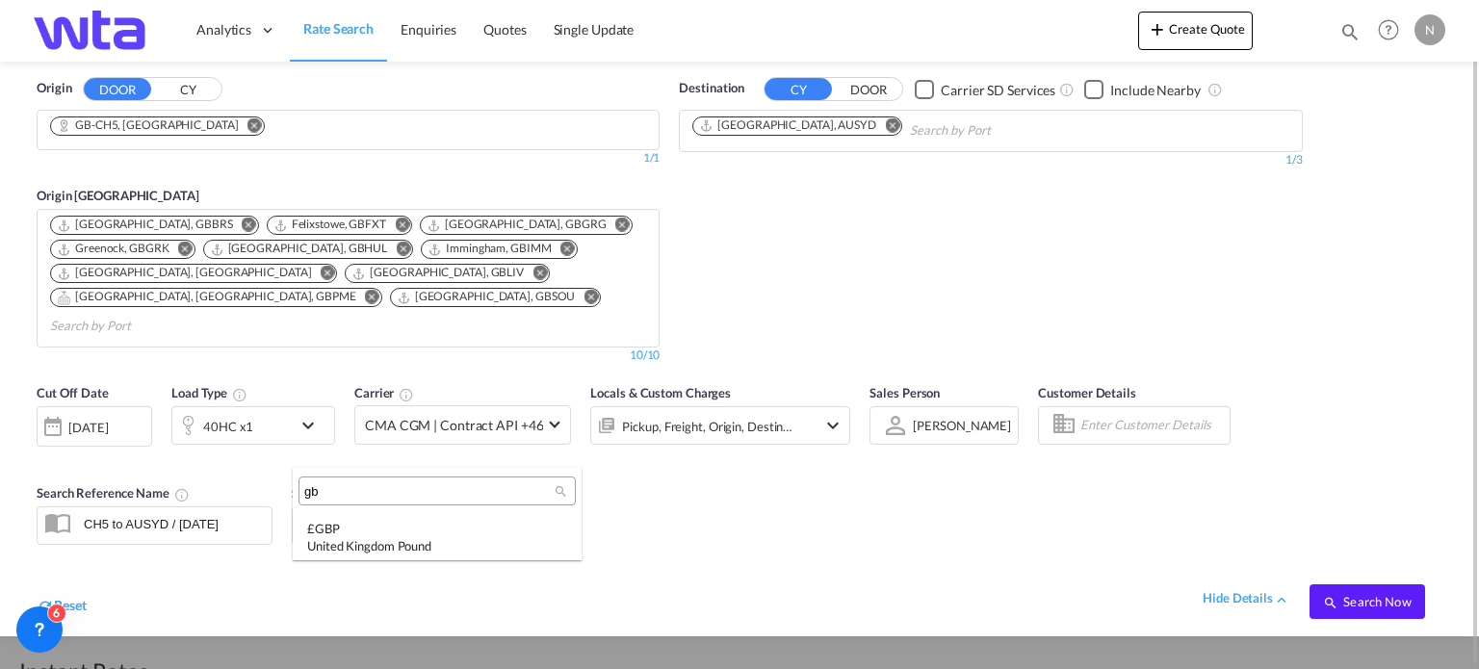
scroll to position [0, 0]
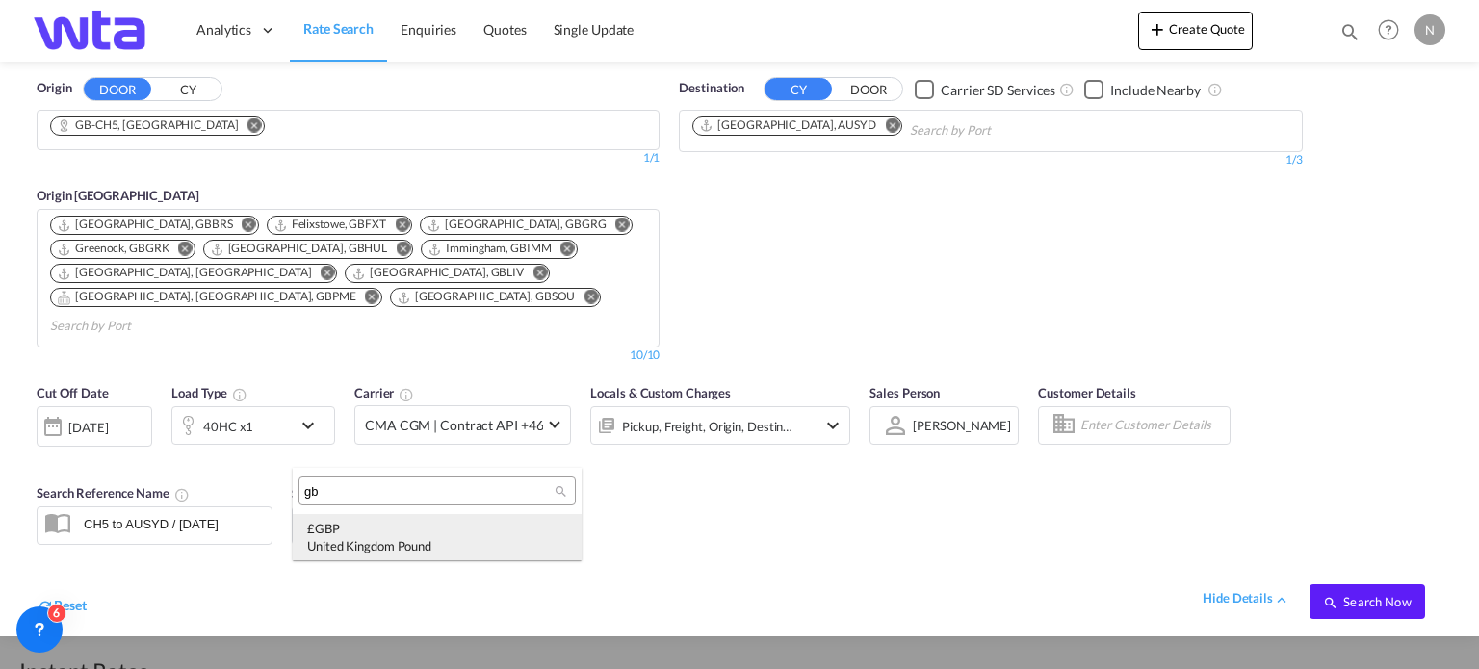
type input "gb"
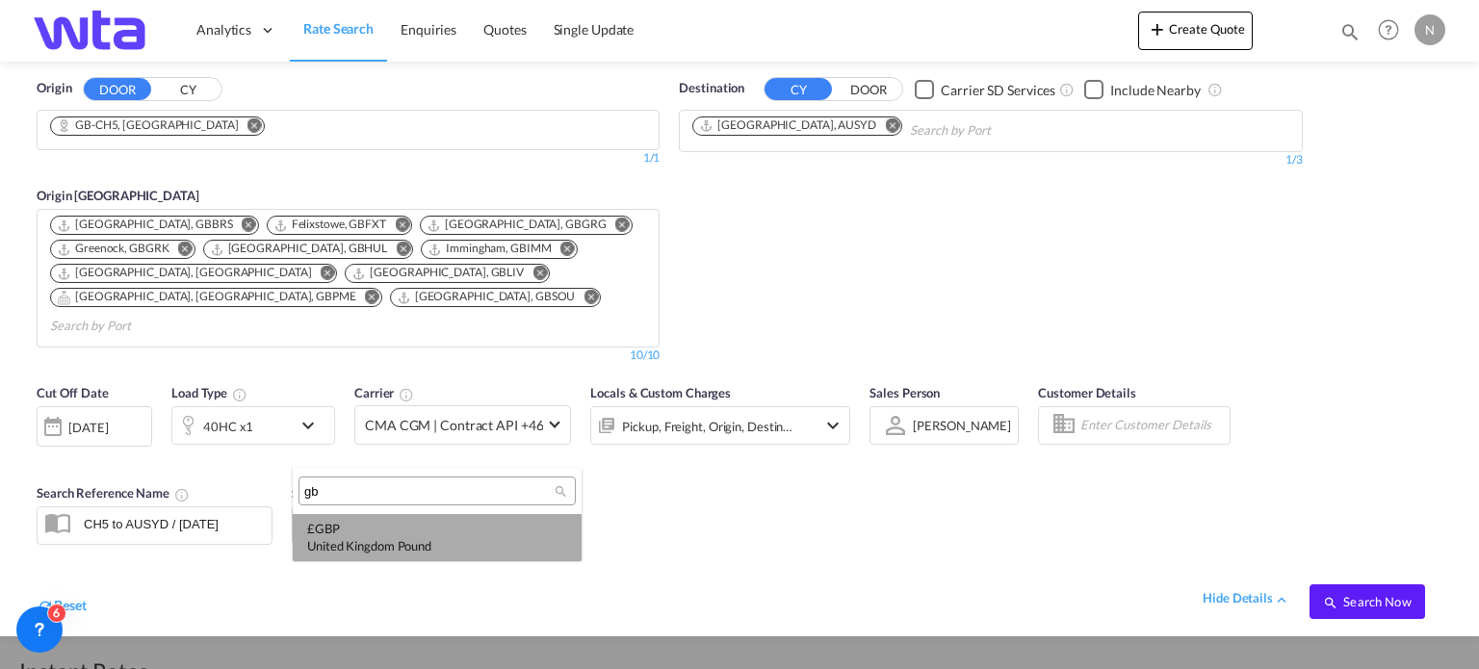
click at [357, 545] on div "United Kingdom Pound" at bounding box center [437, 545] width 260 height 17
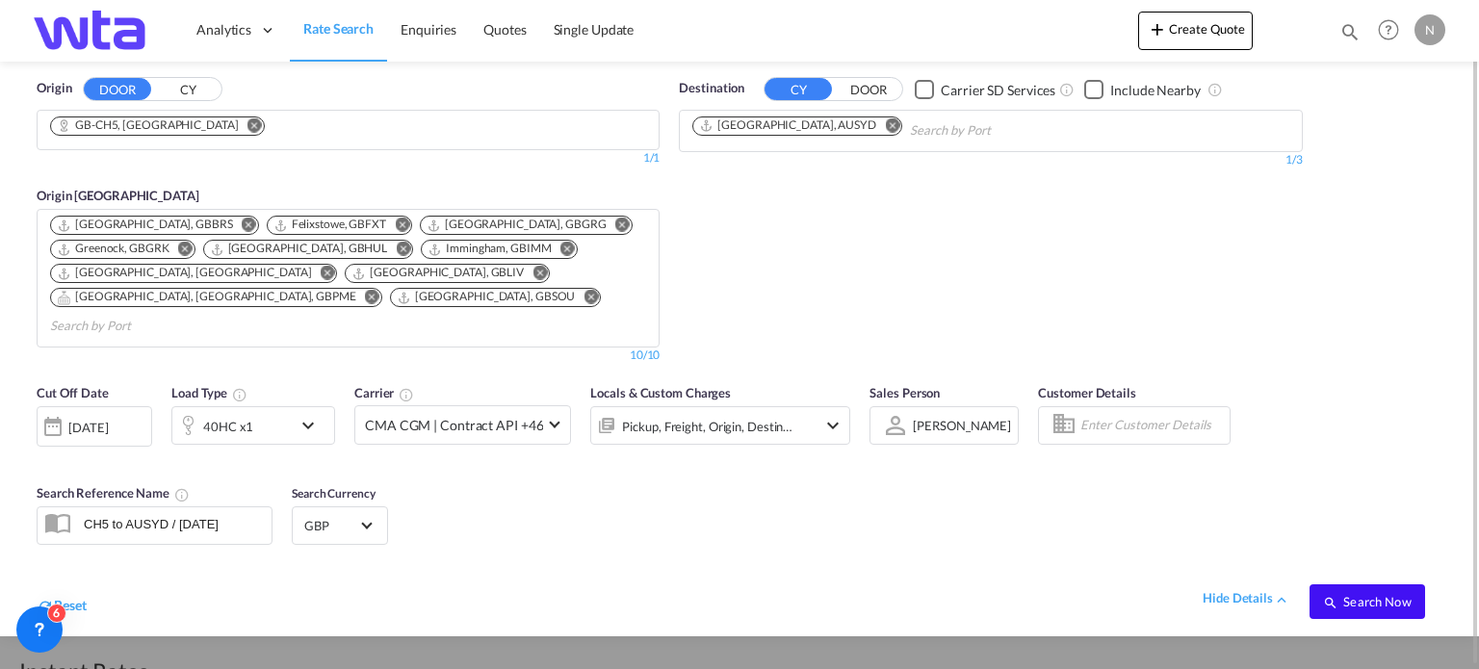
click at [1387, 594] on span "Search Now" at bounding box center [1367, 601] width 88 height 15
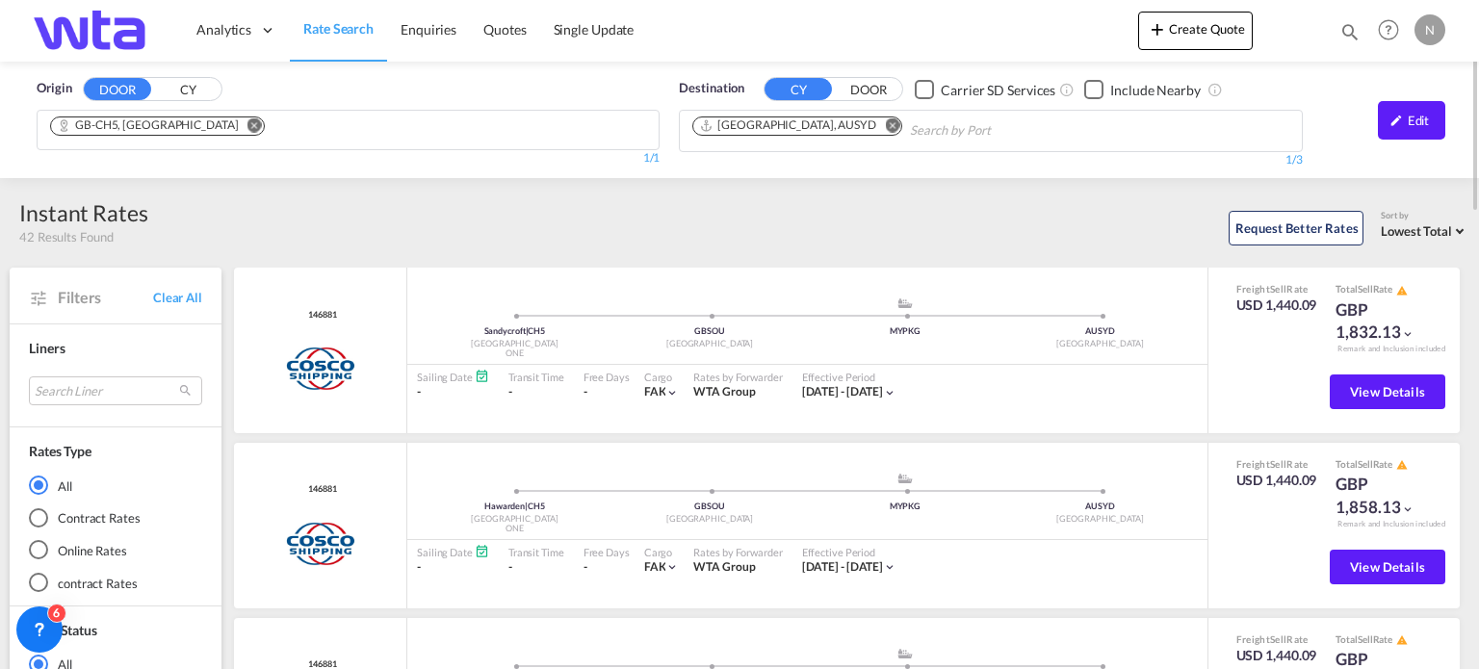
click at [1418, 125] on div "Edit" at bounding box center [1411, 120] width 67 height 39
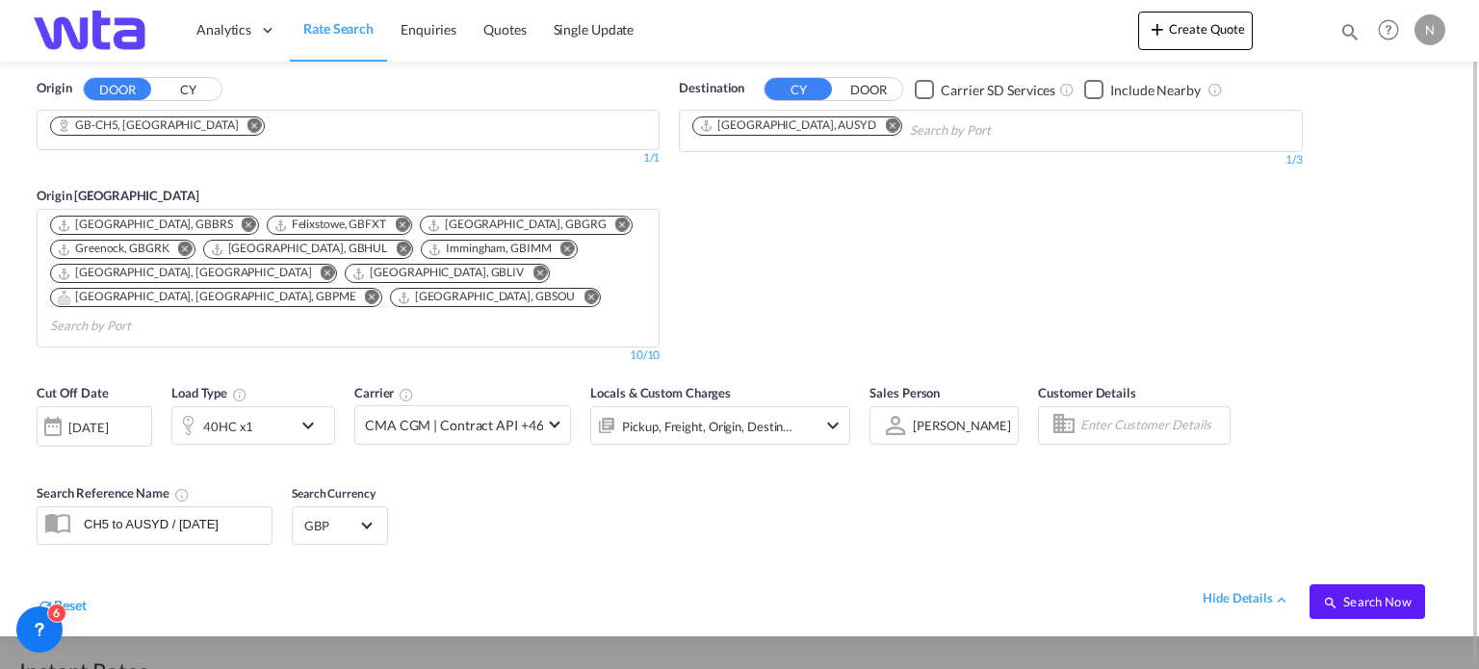
click at [885, 119] on md-icon "Remove" at bounding box center [892, 125] width 14 height 14
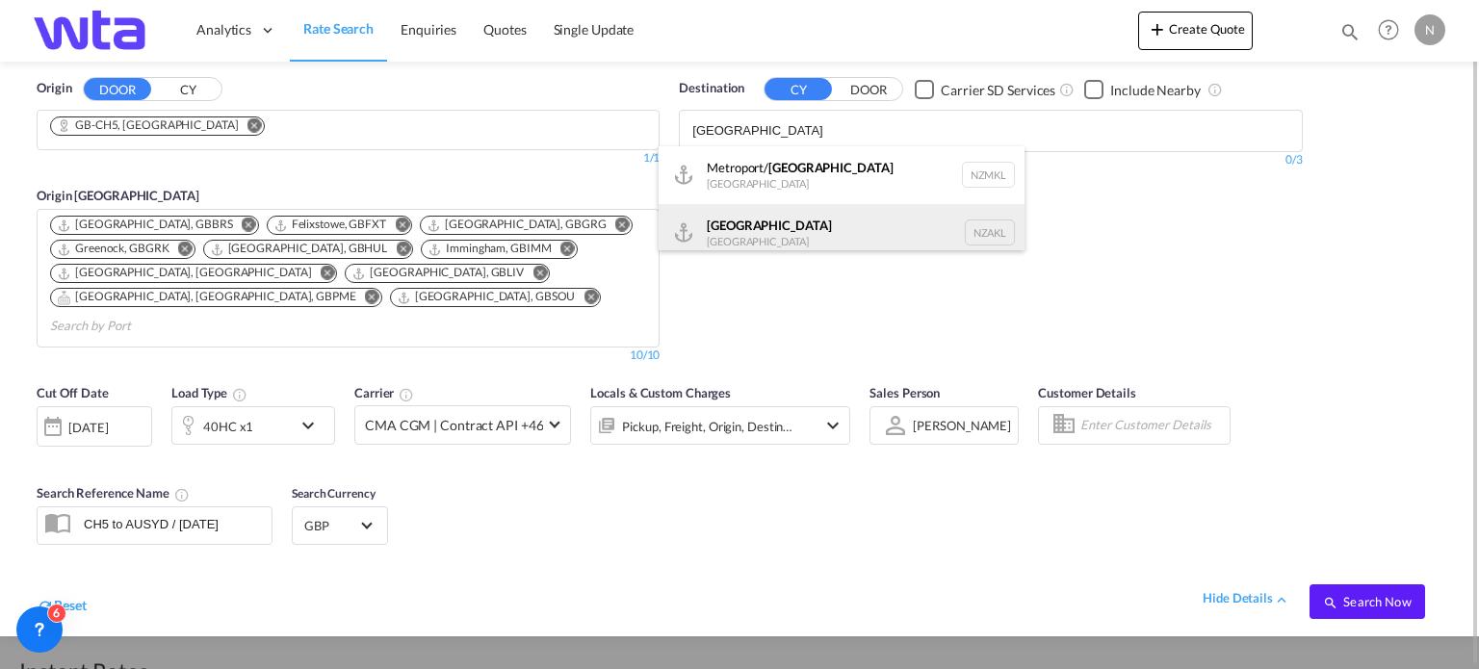
type input "[GEOGRAPHIC_DATA]"
click at [759, 234] on div "[GEOGRAPHIC_DATA] [GEOGRAPHIC_DATA] NZAKL" at bounding box center [842, 233] width 366 height 58
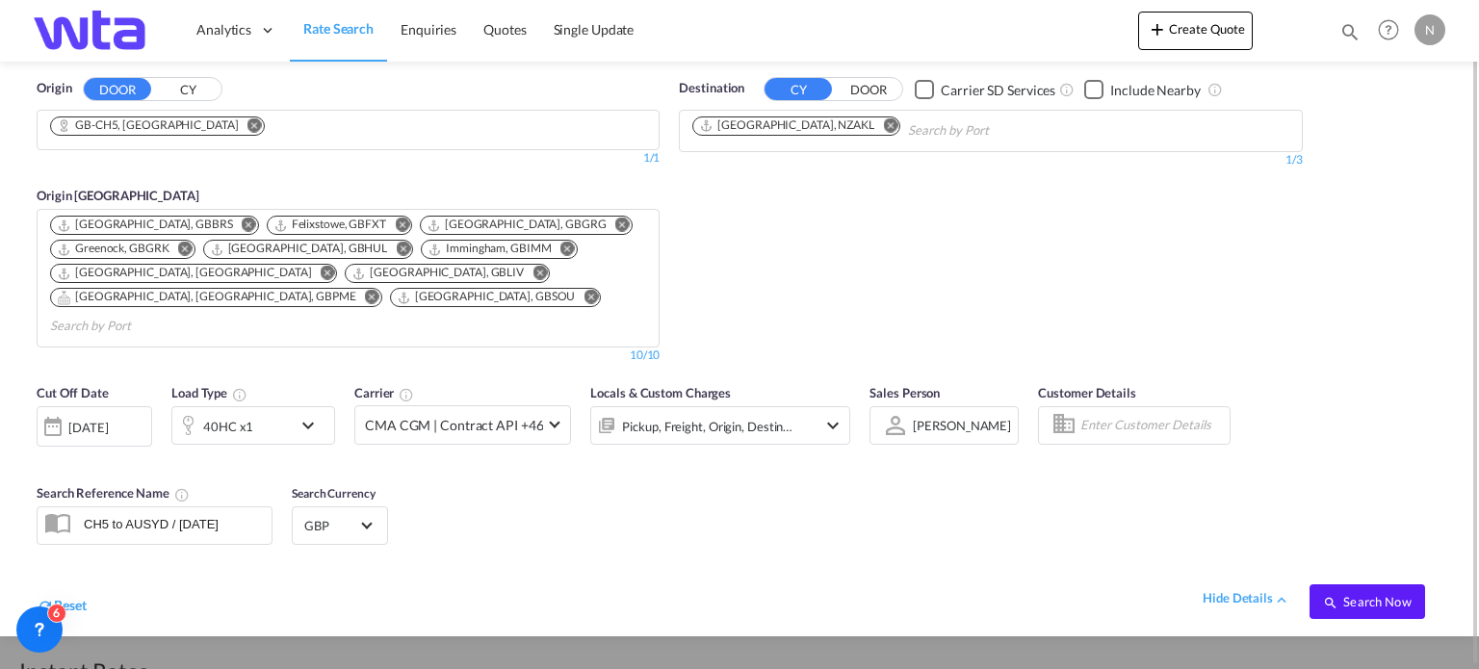
click at [883, 125] on md-icon "Remove" at bounding box center [890, 125] width 14 height 14
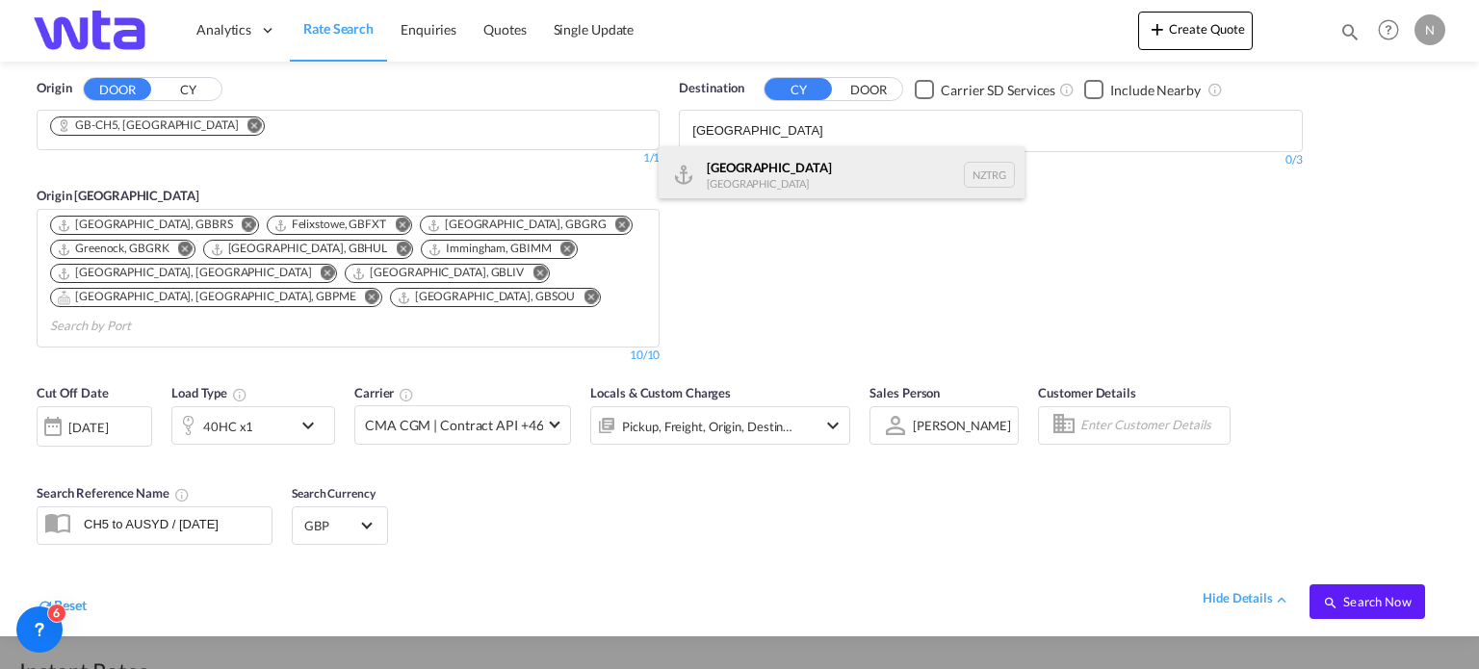
type input "[GEOGRAPHIC_DATA]"
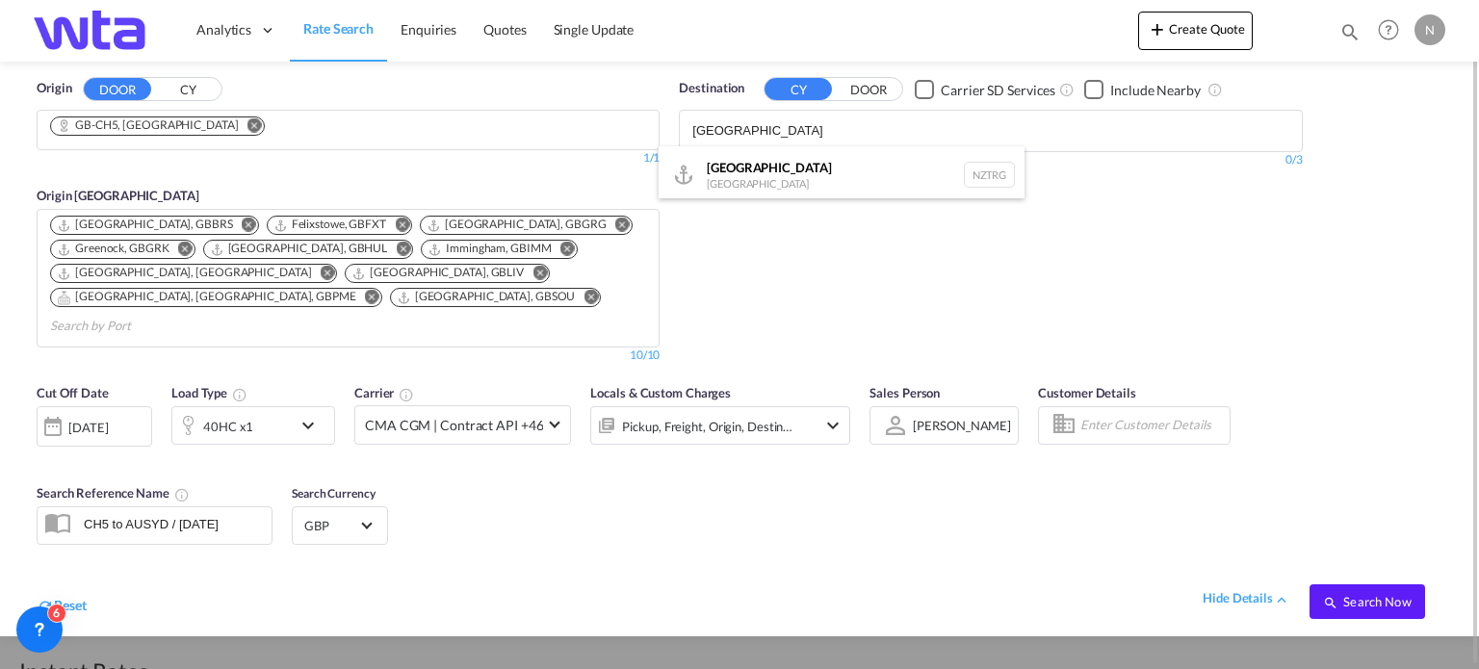
drag, startPoint x: 761, startPoint y: 161, endPoint x: 1119, endPoint y: 272, distance: 375.2
click at [759, 162] on div "[GEOGRAPHIC_DATA] [GEOGRAPHIC_DATA] NZTRG" at bounding box center [842, 175] width 366 height 58
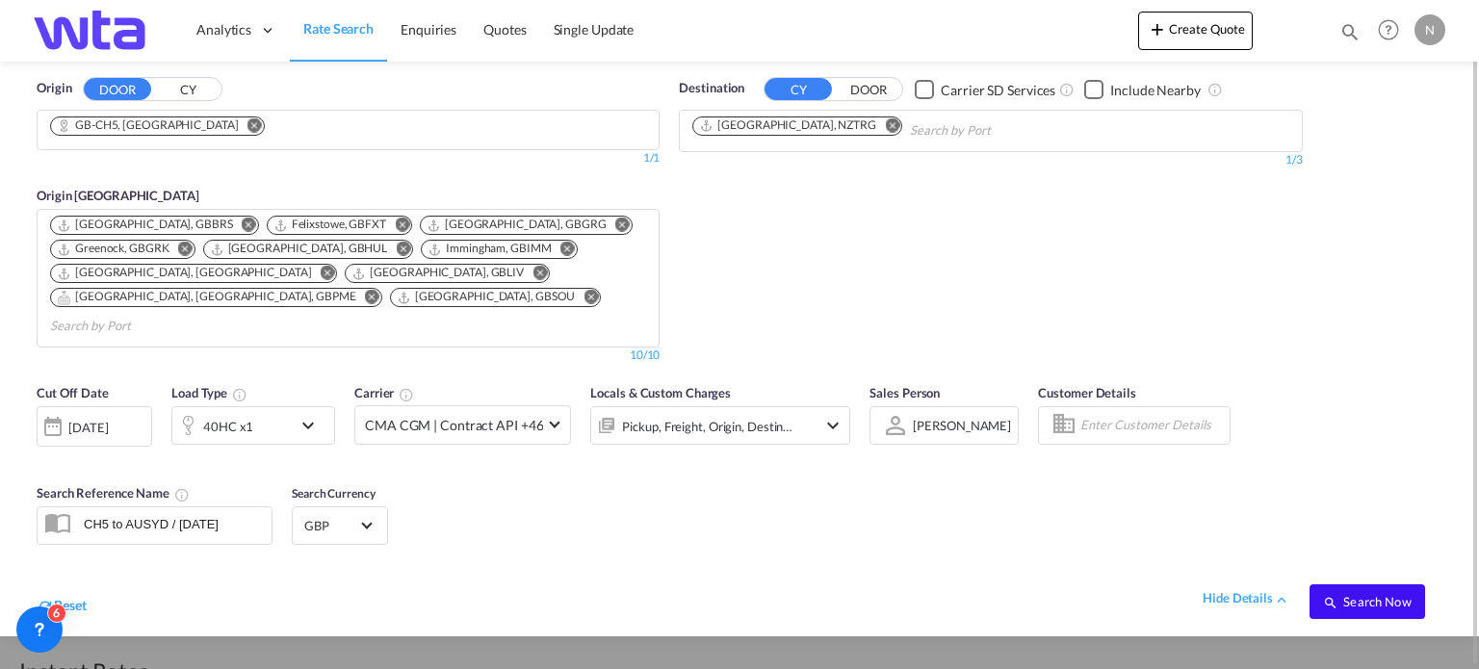
click at [1356, 594] on span "Search Now" at bounding box center [1367, 601] width 88 height 15
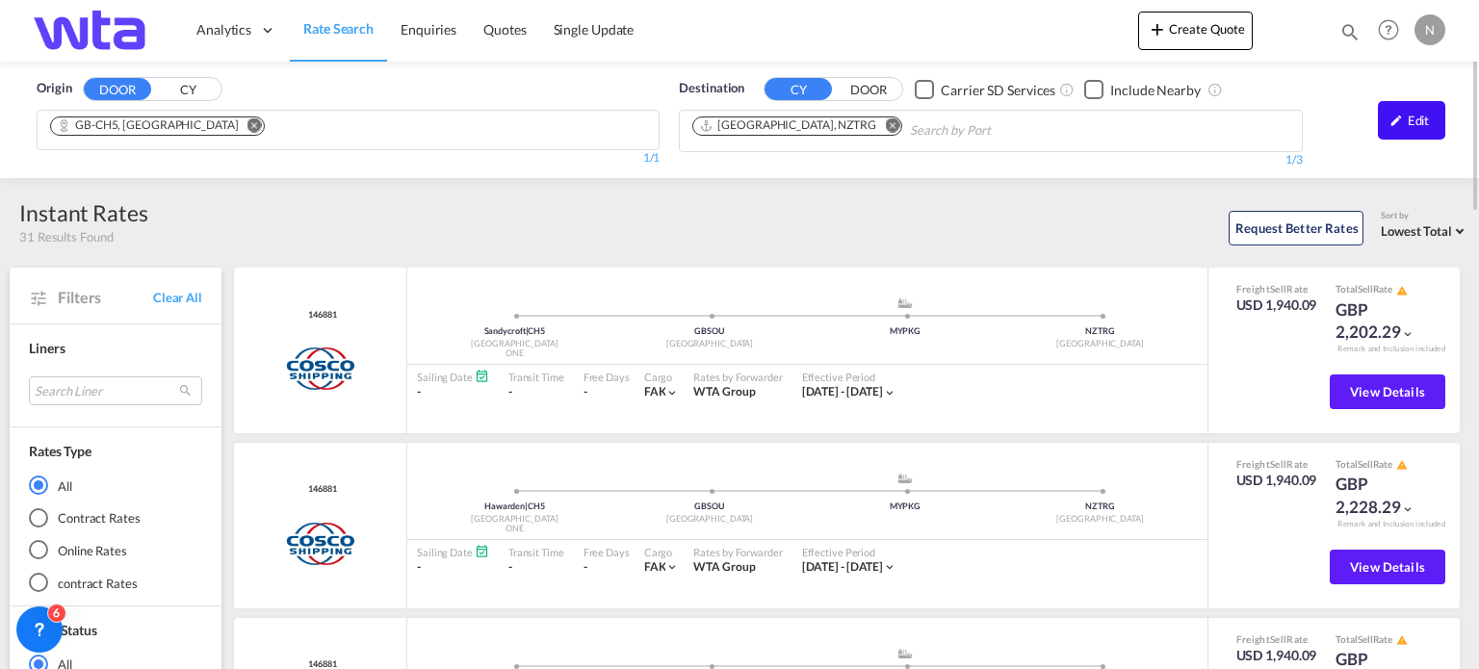
click at [1413, 116] on div "Edit" at bounding box center [1411, 120] width 67 height 39
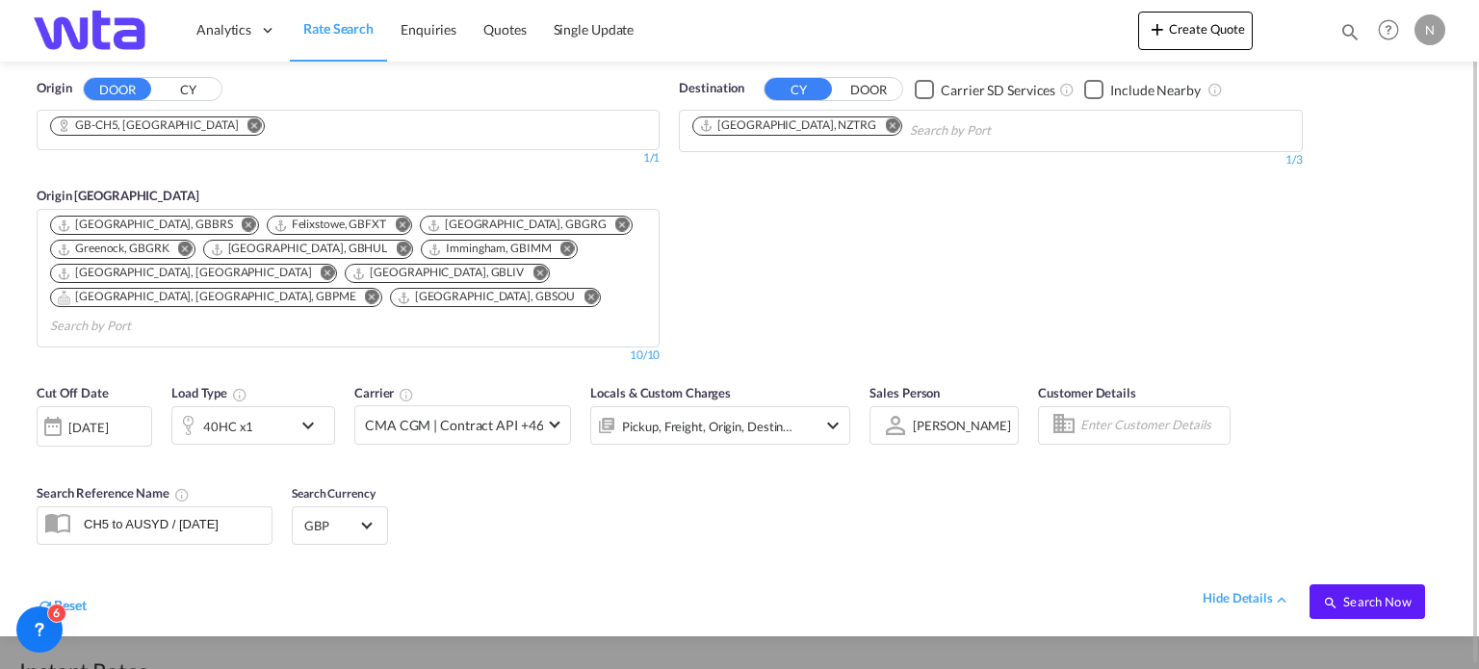
click at [247, 127] on md-icon "Remove" at bounding box center [254, 125] width 14 height 14
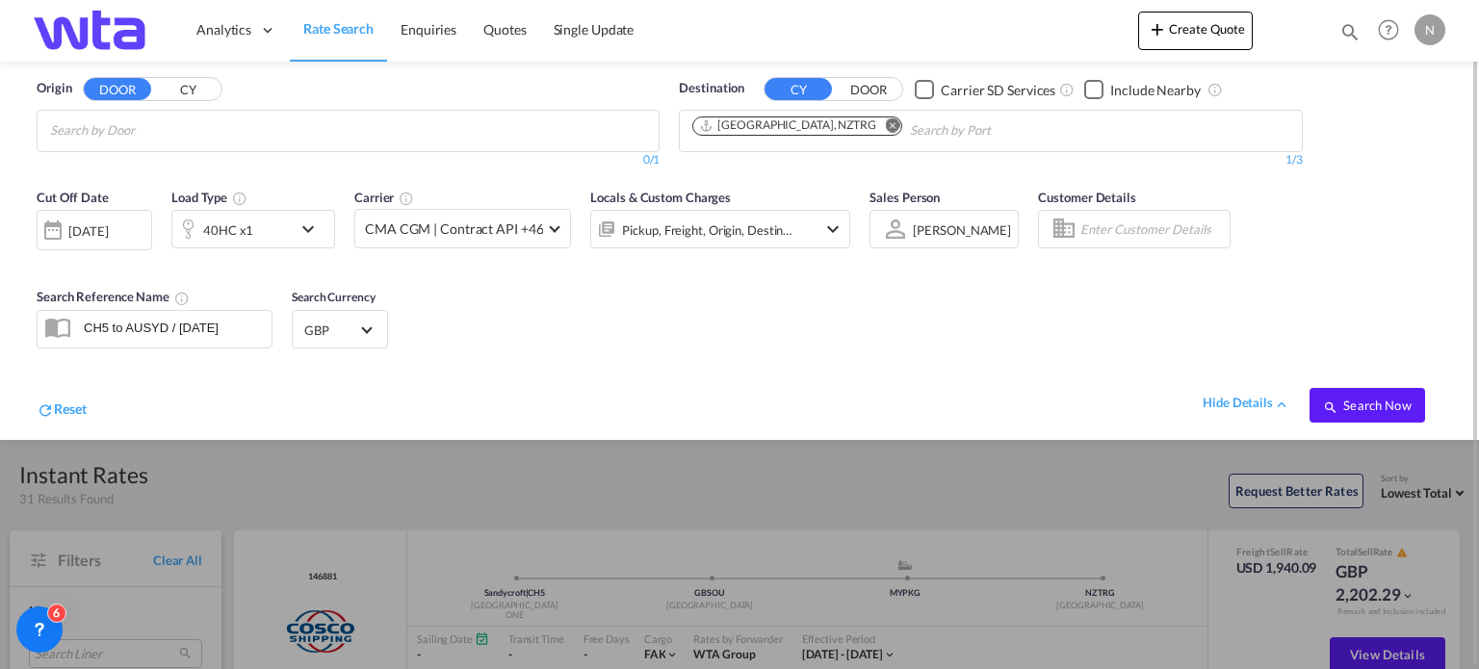
click at [125, 133] on input "Chips input." at bounding box center [141, 131] width 183 height 31
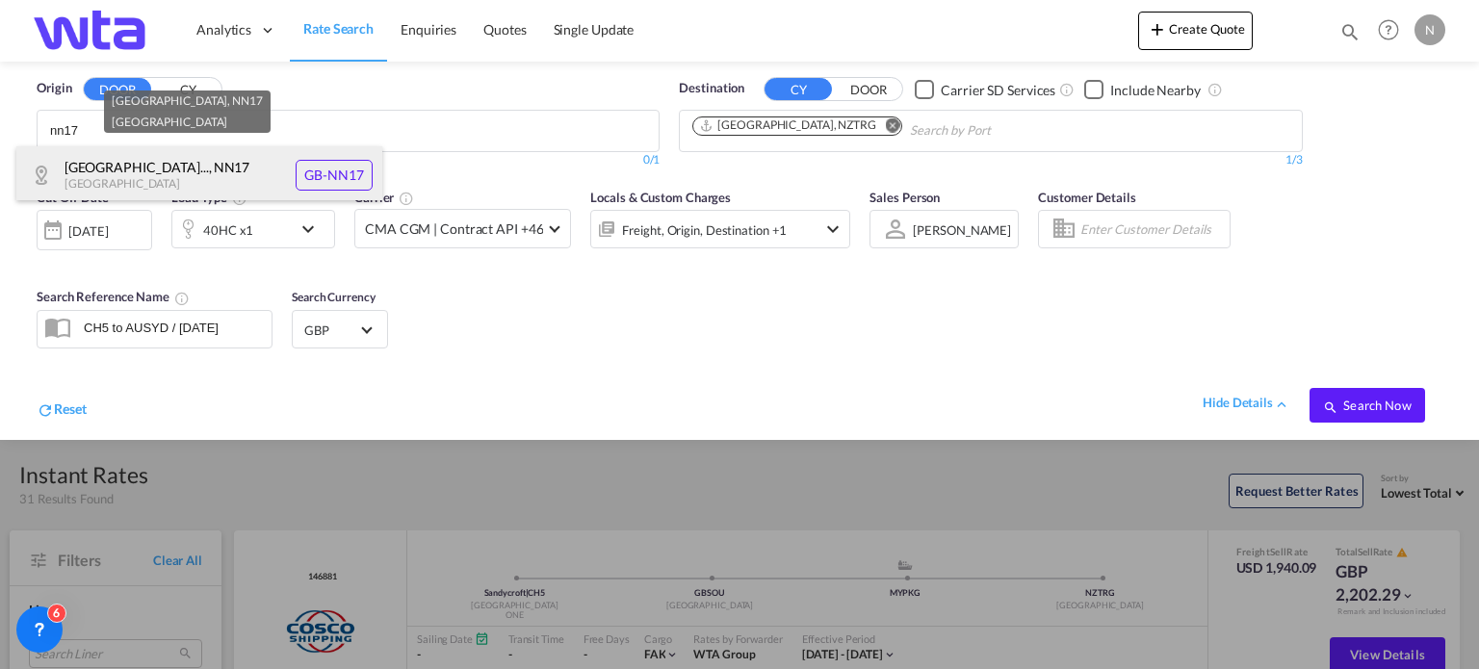
type input "nn17"
click at [133, 172] on div "[GEOGRAPHIC_DATA]... , NN17 [GEOGRAPHIC_DATA] [GEOGRAPHIC_DATA]-NN17" at bounding box center [199, 175] width 366 height 58
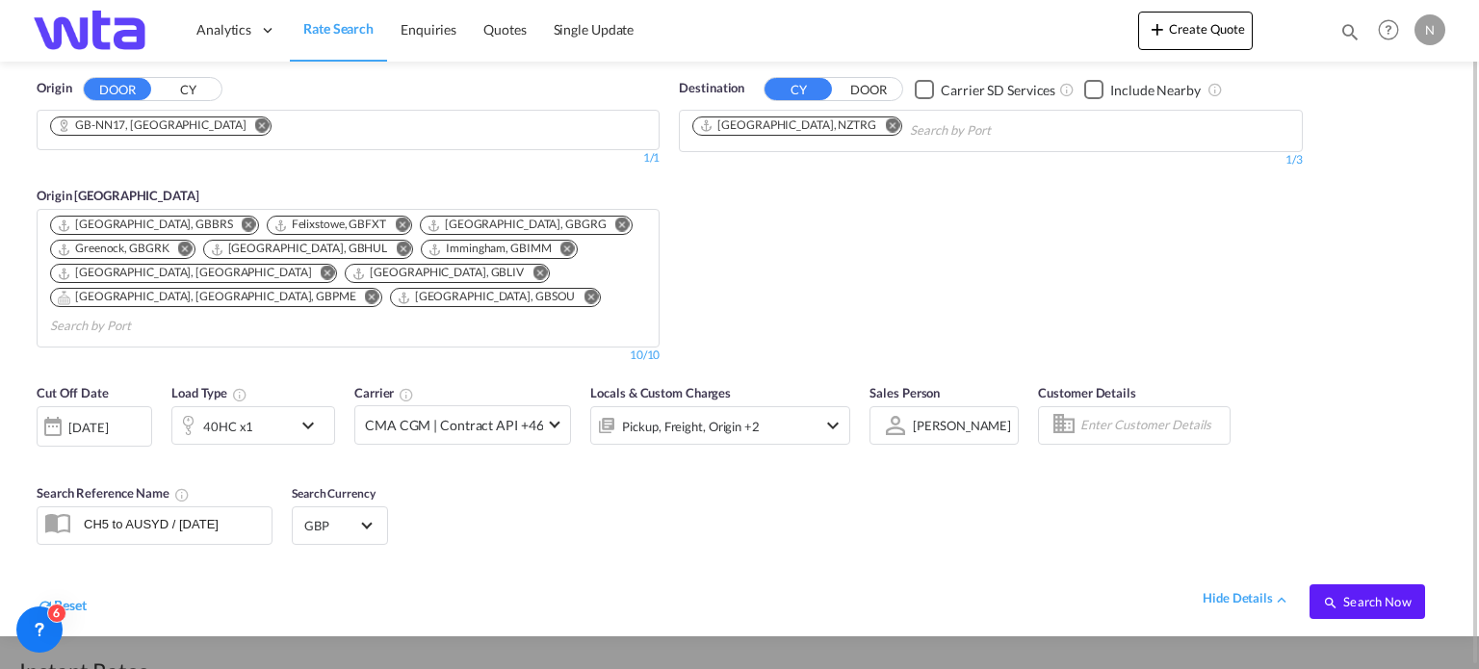
click at [885, 130] on md-icon "Remove" at bounding box center [892, 125] width 14 height 14
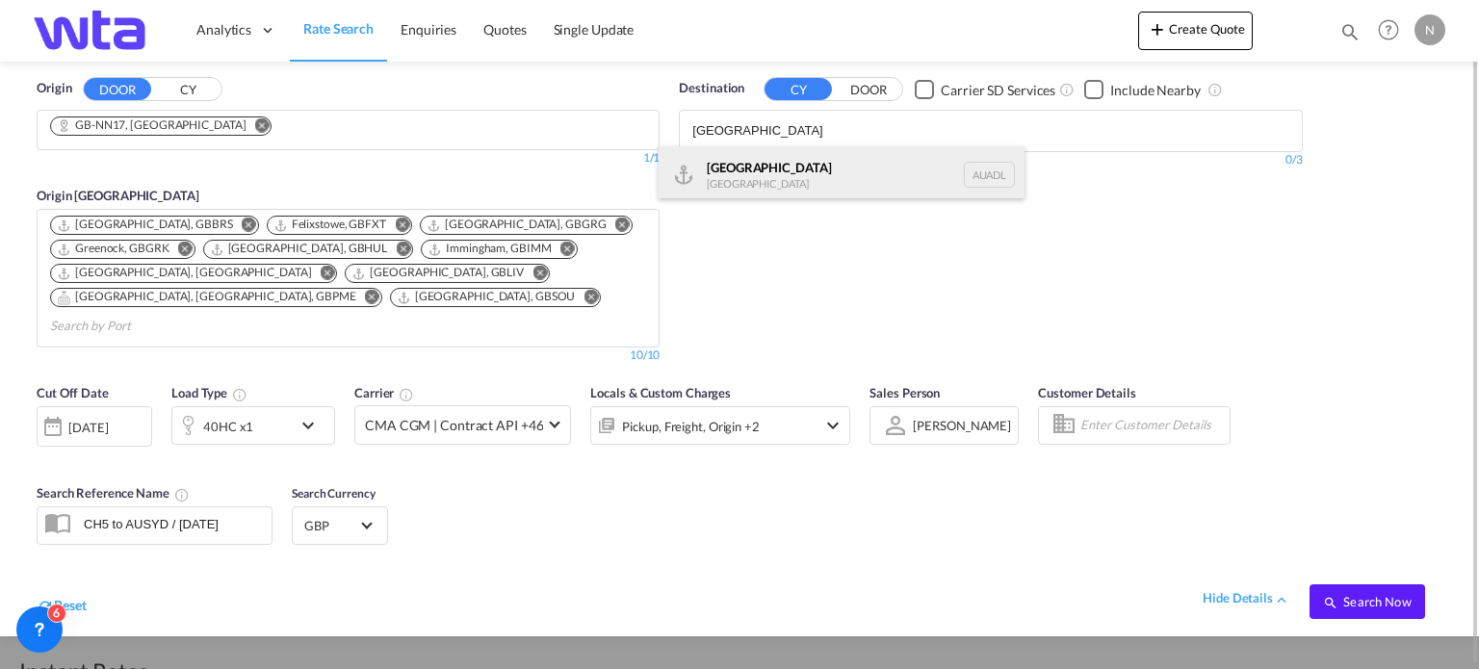
type input "[GEOGRAPHIC_DATA]"
click at [806, 159] on div "Adelaide [GEOGRAPHIC_DATA] AUADL" at bounding box center [842, 175] width 366 height 58
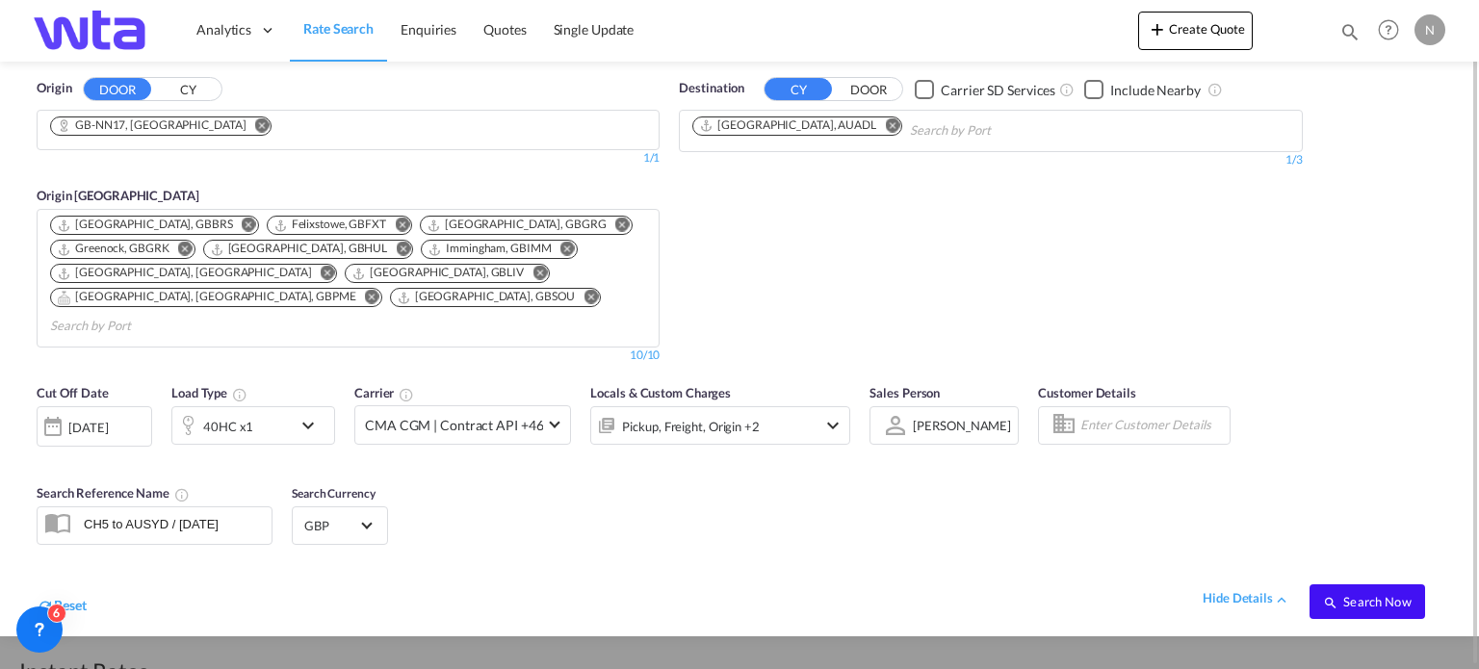
click at [1386, 594] on span "Search Now" at bounding box center [1367, 601] width 88 height 15
